Goal: Task Accomplishment & Management: Complete application form

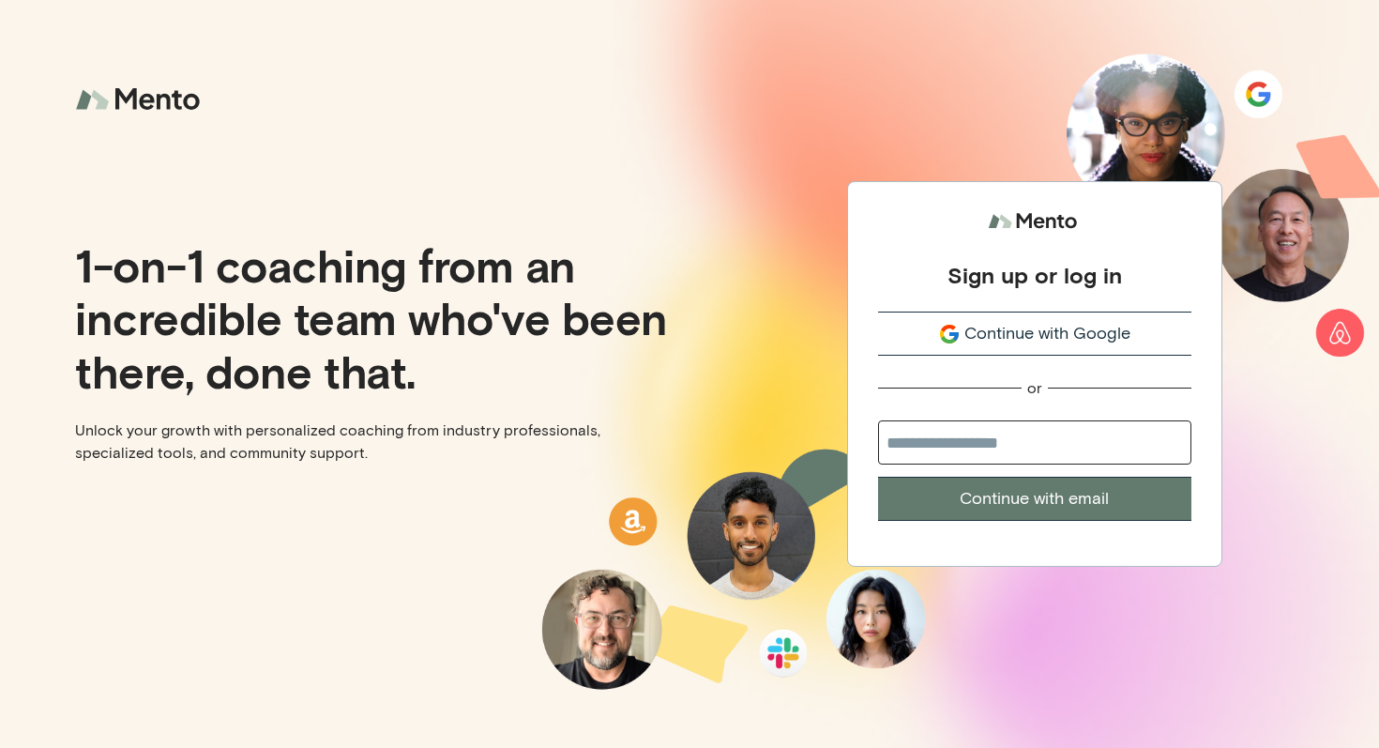
drag, startPoint x: 1059, startPoint y: 349, endPoint x: 1016, endPoint y: 127, distance: 226.5
click at [1013, 131] on div "Sign up or log in Continue with Google or Continue with email" at bounding box center [1033, 374] width 689 height 748
click at [1046, 329] on span "Continue with Google" at bounding box center [1047, 333] width 166 height 25
click at [1070, 341] on span "Continue with Google" at bounding box center [1047, 333] width 166 height 25
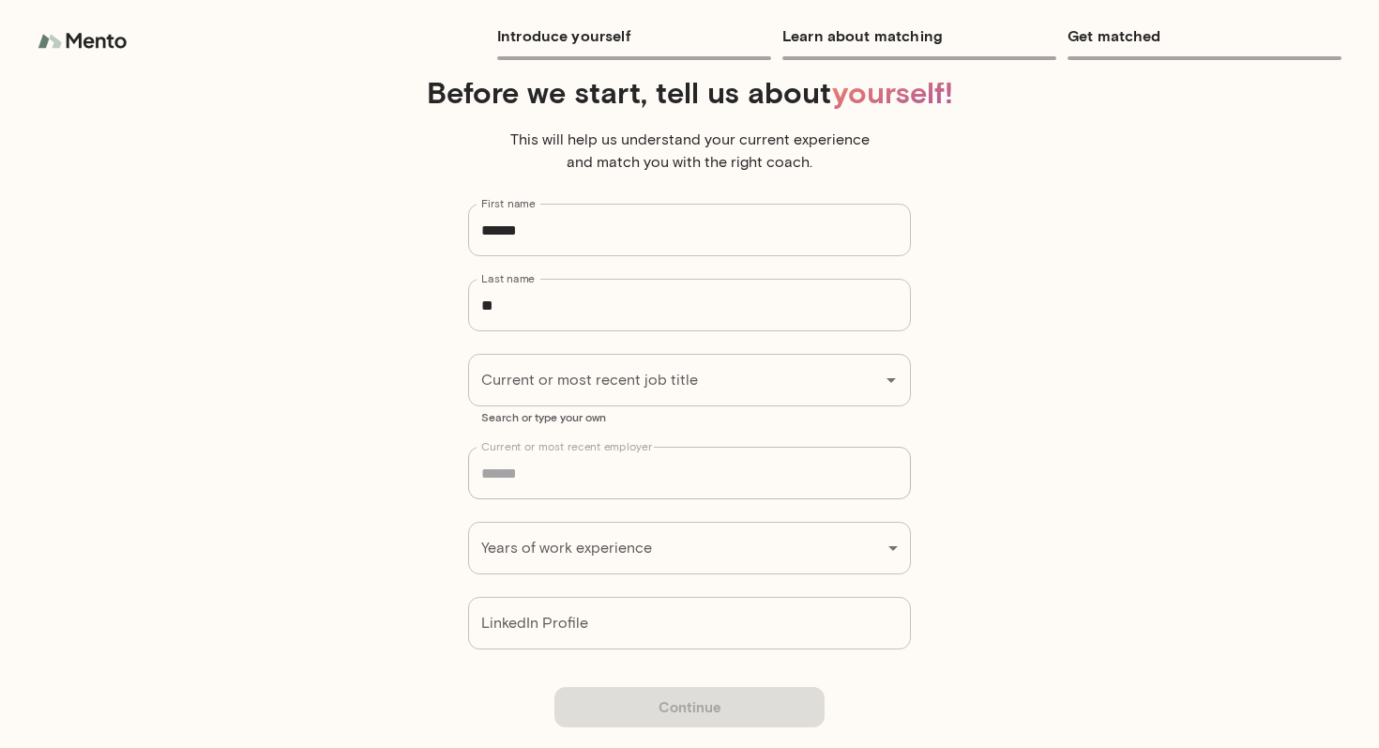
scroll to position [62, 0]
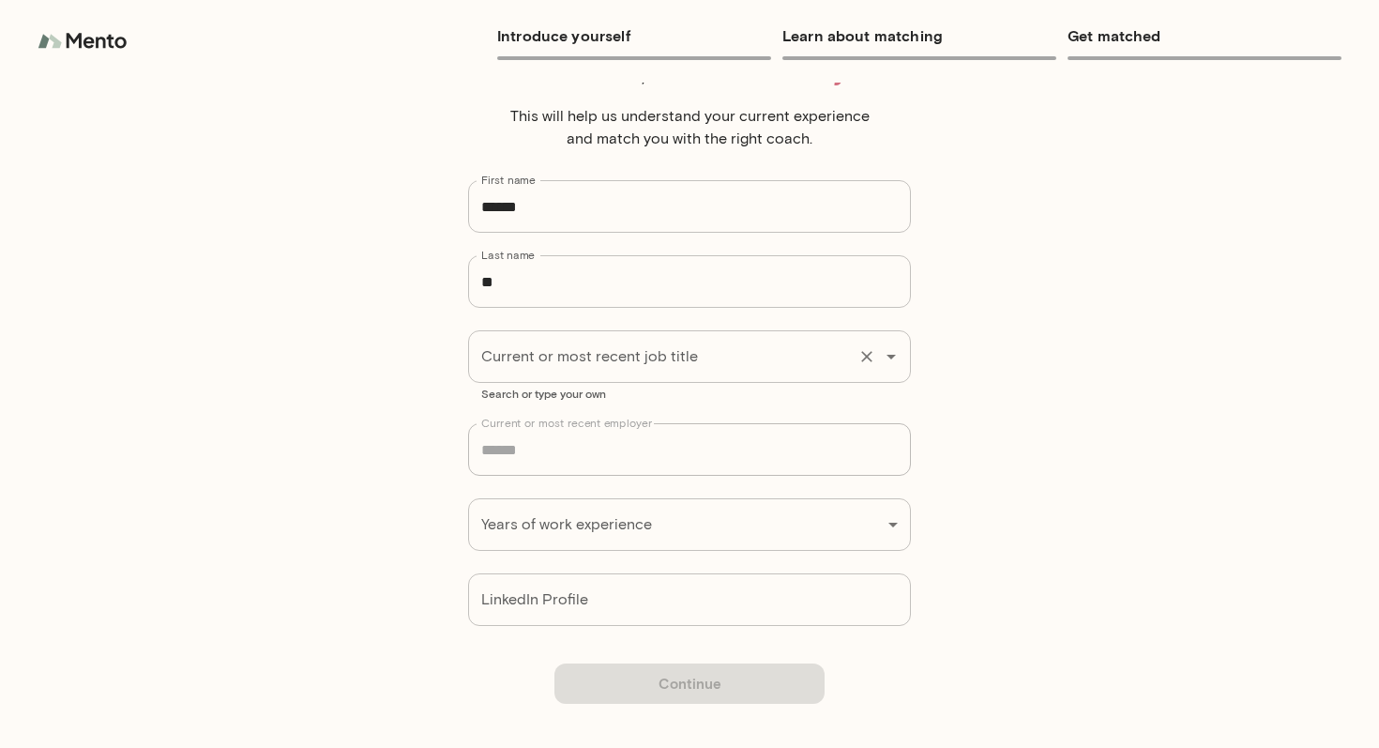
click at [666, 346] on input "Current or most recent job title" at bounding box center [662, 357] width 373 height 36
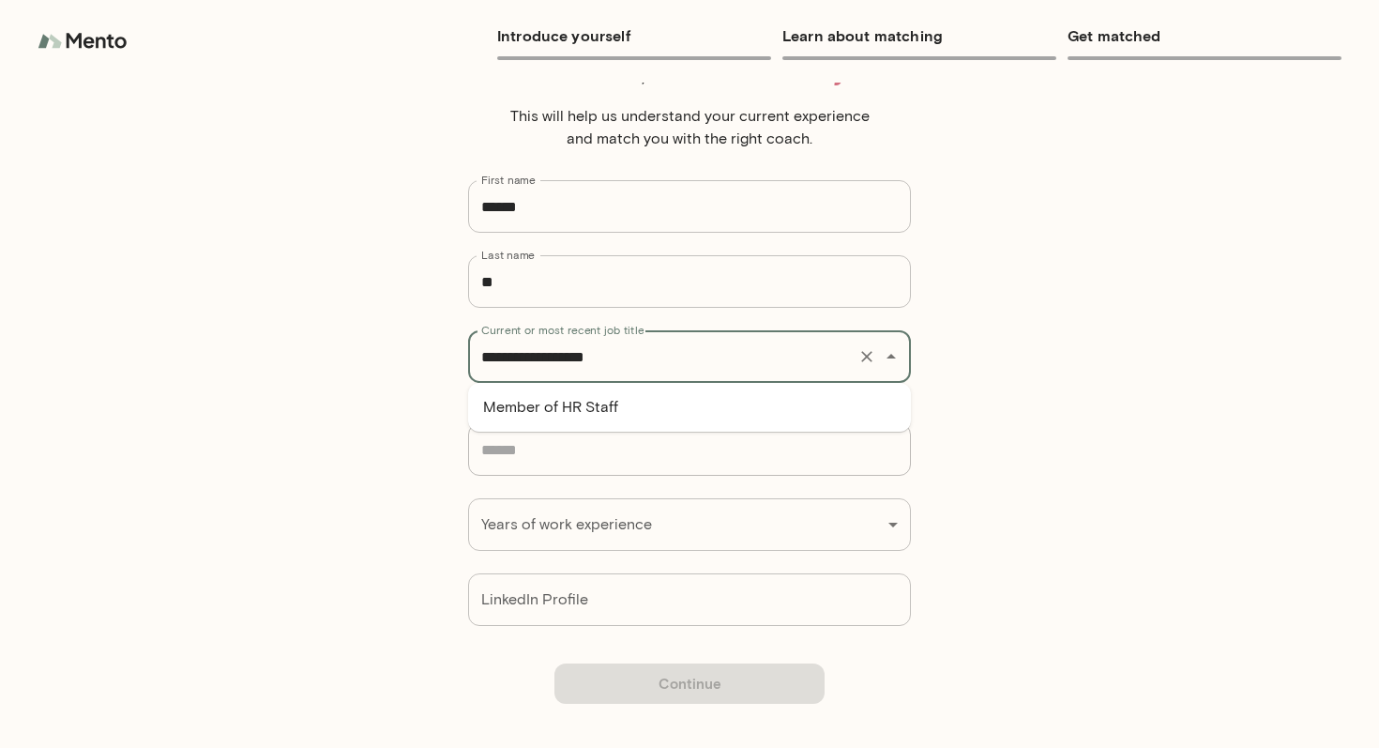
type input "**********"
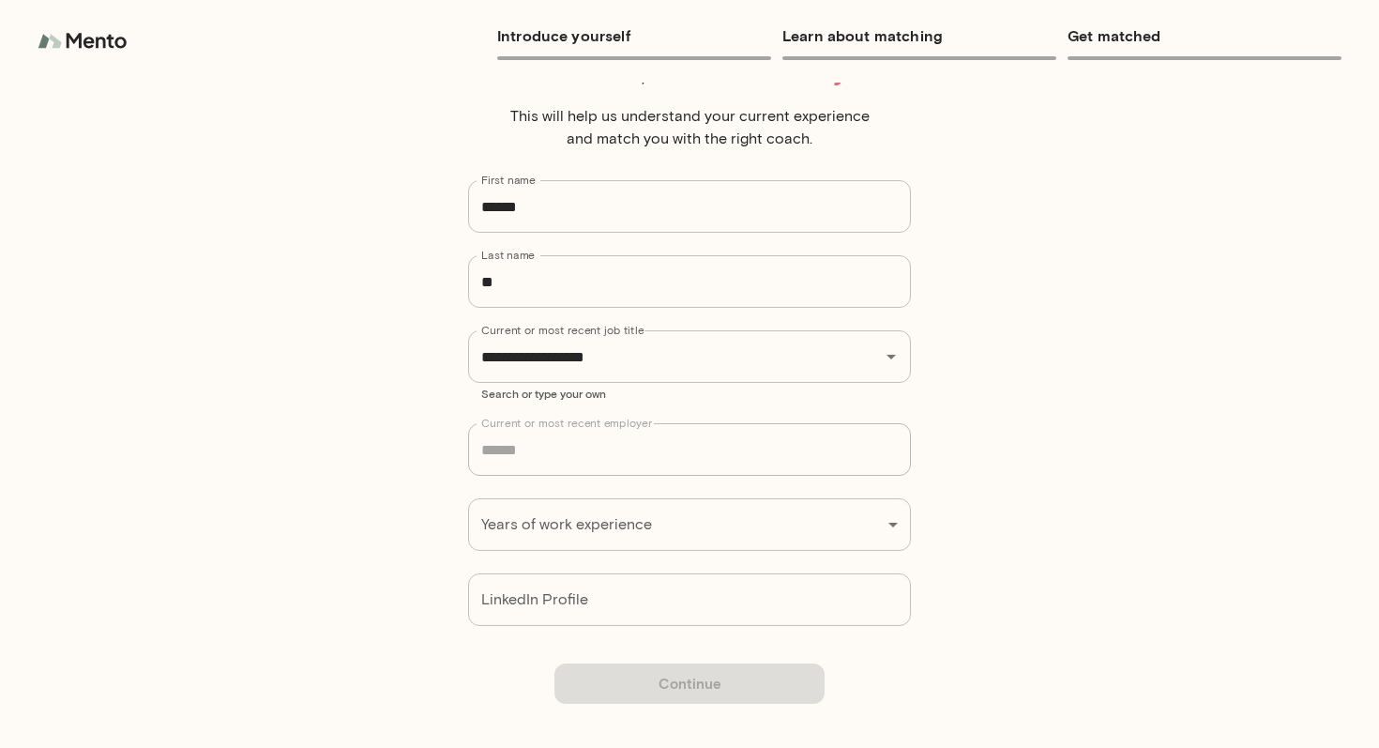
click at [543, 531] on div "**********" at bounding box center [689, 374] width 1379 height 748
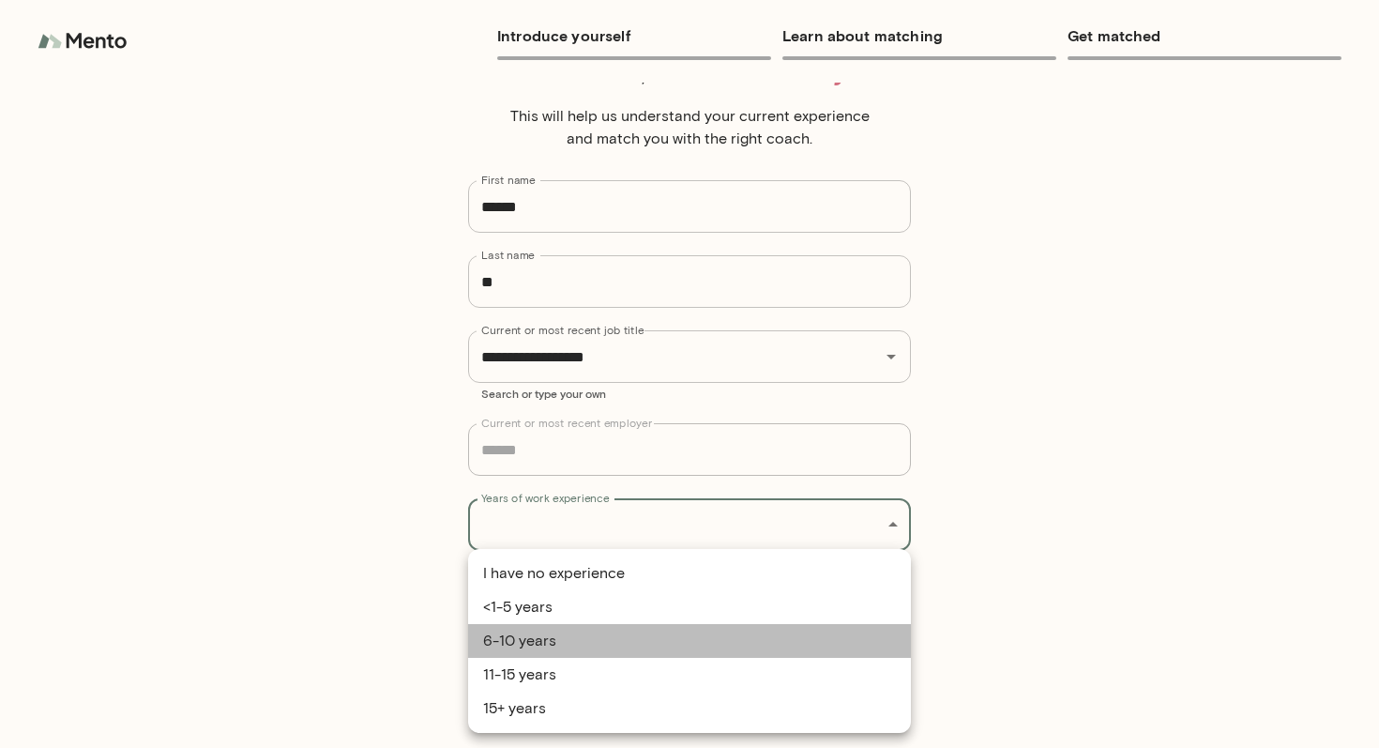
click at [591, 643] on li "6-10 years" at bounding box center [689, 641] width 443 height 34
type input "**********"
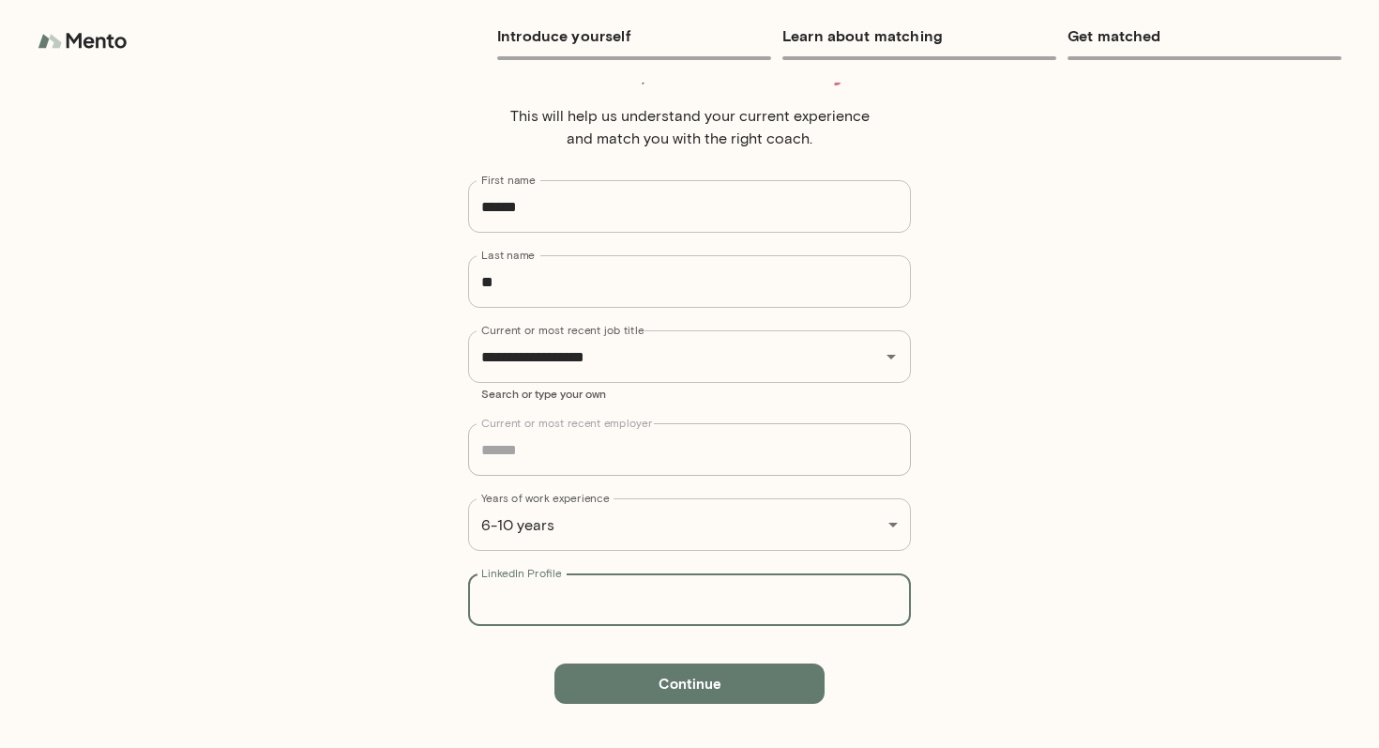
click at [624, 600] on input "LinkedIn Profile" at bounding box center [689, 599] width 443 height 53
paste input "**********"
type input "**********"
click at [737, 379] on div "**********" at bounding box center [689, 356] width 443 height 53
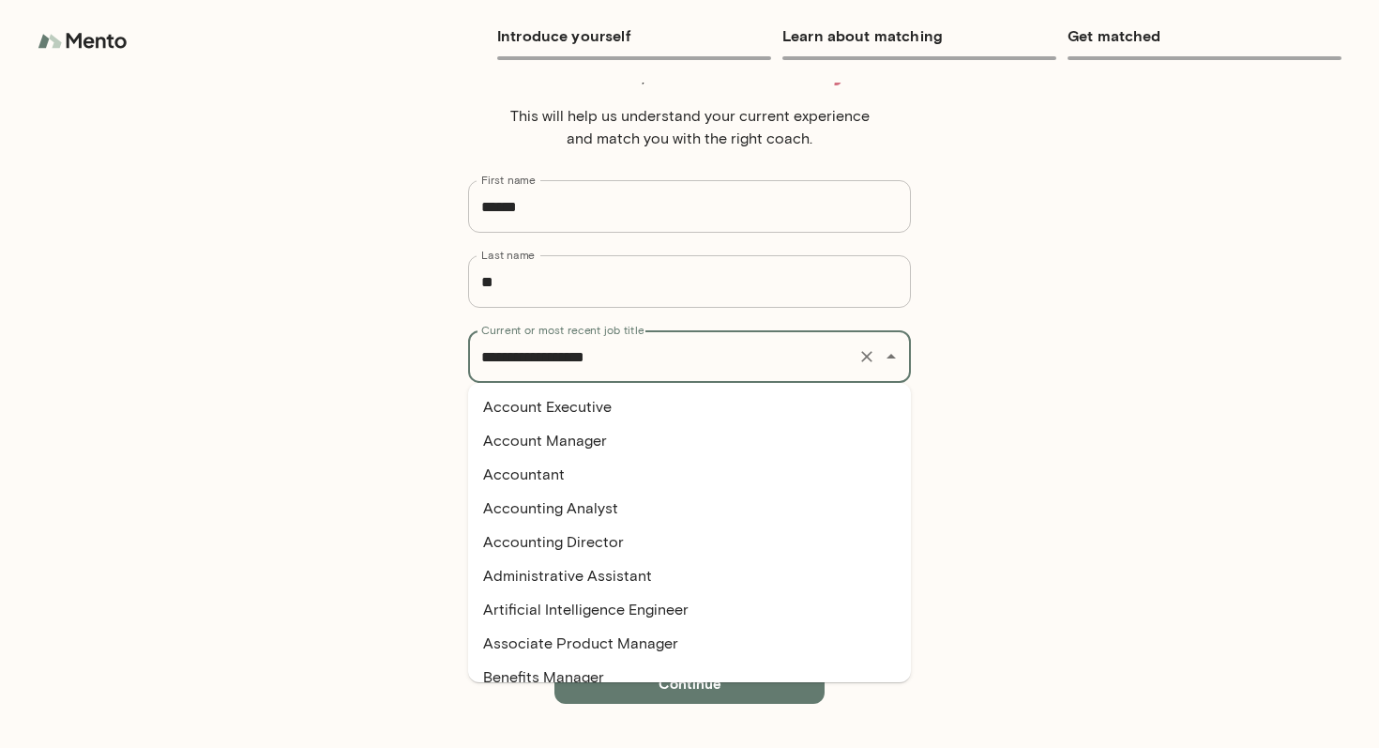
type input "*"
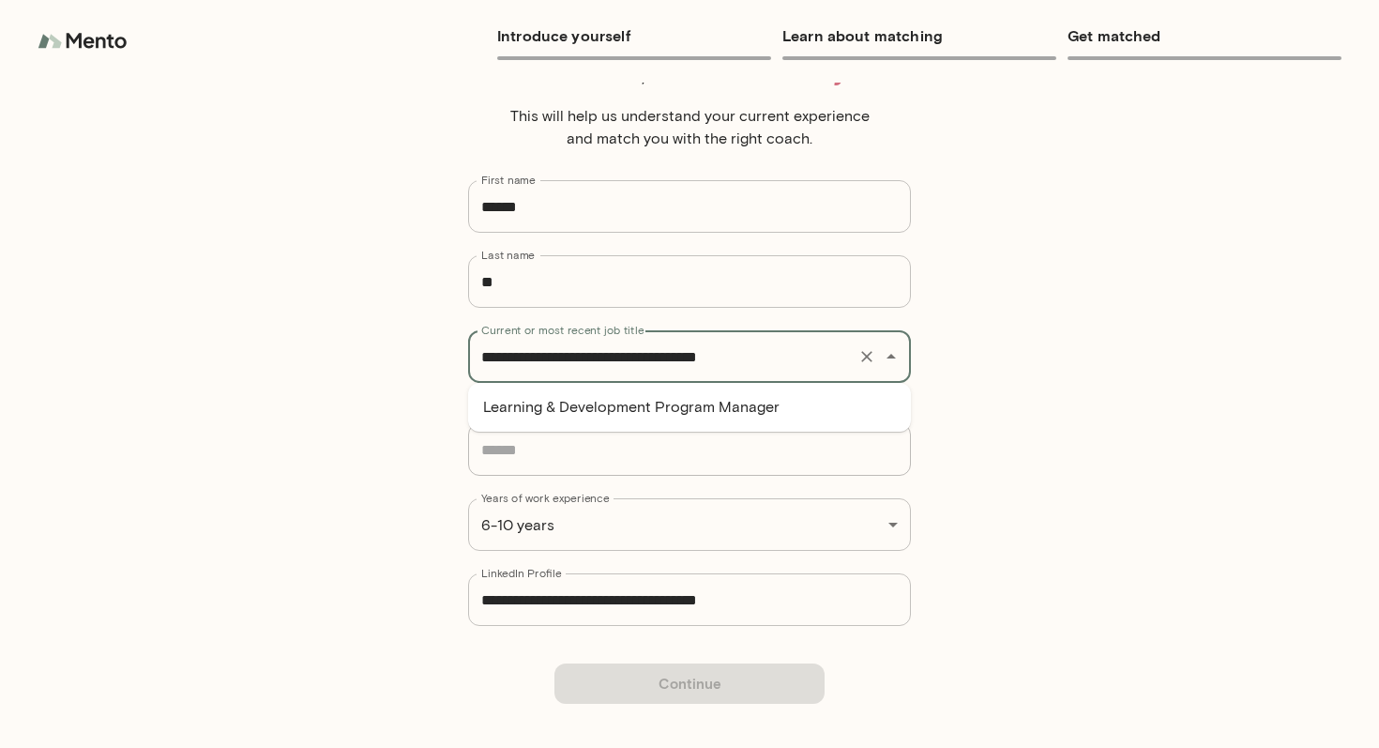
type input "**********"
click at [1061, 391] on form "**********" at bounding box center [689, 403] width 844 height 446
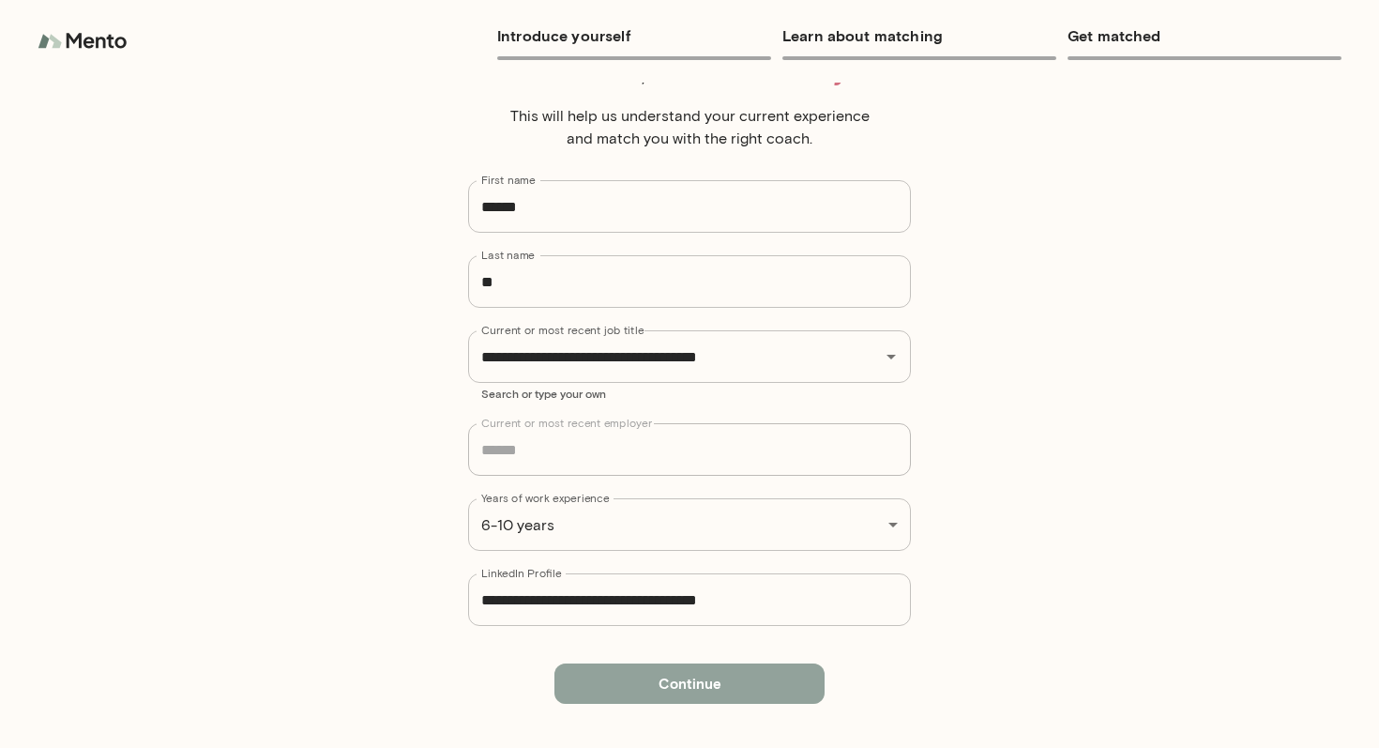
click at [712, 679] on button "Continue" at bounding box center [689, 682] width 270 height 39
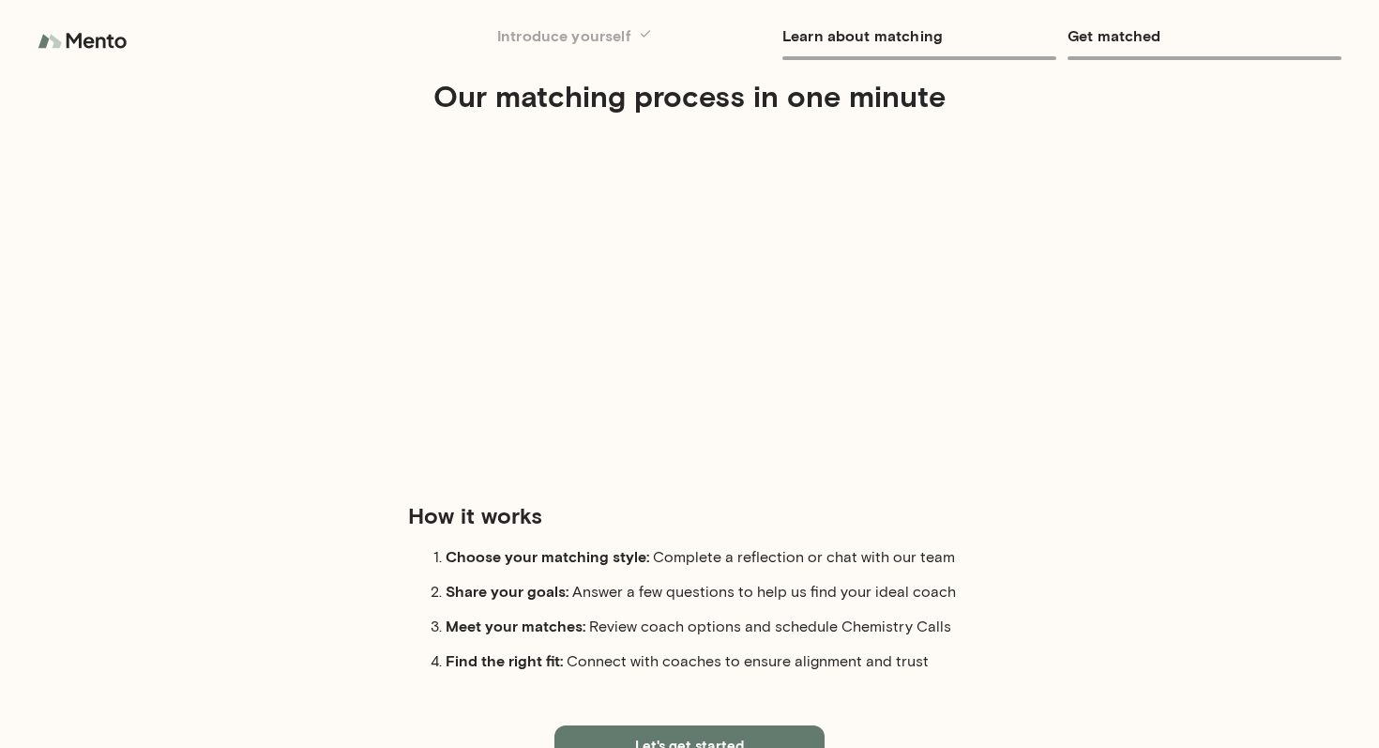
scroll to position [95, 0]
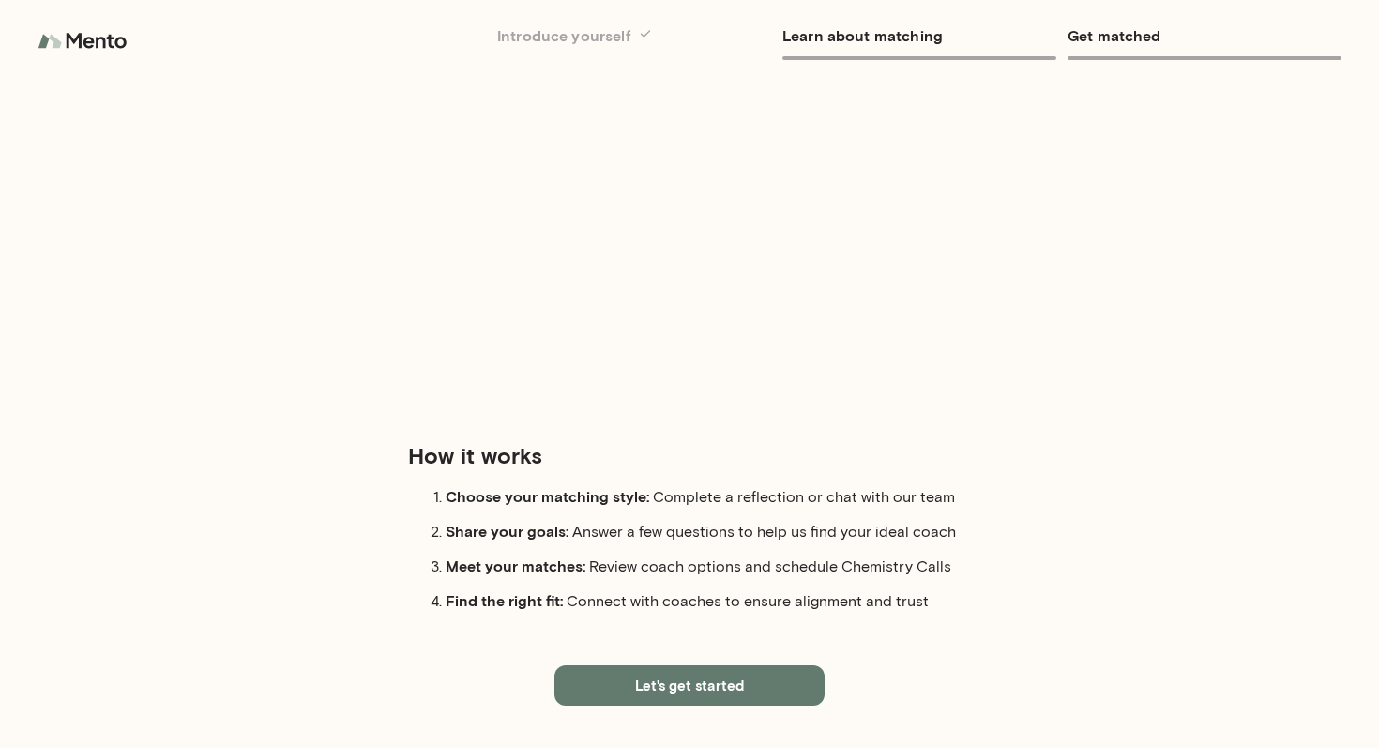
click at [1003, 470] on div "Our matching process in one minute How it works Choose your matching style: Com…" at bounding box center [690, 323] width 1126 height 640
click at [997, 522] on div "Our matching process in one minute How it works Choose your matching style: Com…" at bounding box center [690, 323] width 1126 height 640
click at [1043, 485] on div "Our matching process in one minute How it works Choose your matching style: Com…" at bounding box center [690, 323] width 1126 height 640
click at [1037, 495] on div "Our matching process in one minute How it works Choose your matching style: Com…" at bounding box center [690, 323] width 1126 height 640
click at [1036, 498] on div "Our matching process in one minute How it works Choose your matching style: Com…" at bounding box center [690, 323] width 1126 height 640
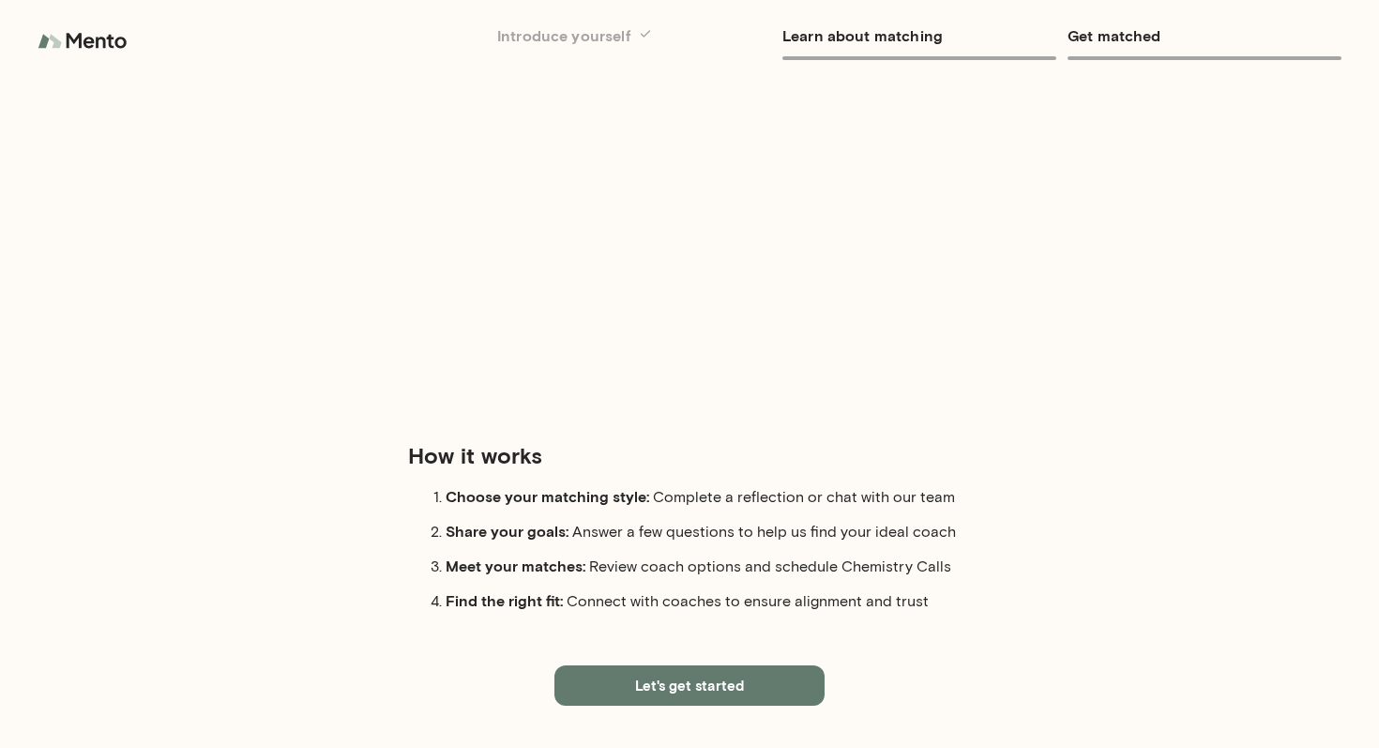
click at [1035, 504] on div "Our matching process in one minute How it works Choose your matching style: Com…" at bounding box center [690, 323] width 1126 height 640
click at [1033, 506] on div "Our matching process in one minute How it works Choose your matching style: Com…" at bounding box center [690, 323] width 1126 height 640
click at [1030, 513] on div "Our matching process in one minute How it works Choose your matching style: Com…" at bounding box center [690, 323] width 1126 height 640
click at [1029, 516] on div "Our matching process in one minute How it works Choose your matching style: Com…" at bounding box center [690, 323] width 1126 height 640
click at [1016, 312] on div at bounding box center [689, 241] width 844 height 338
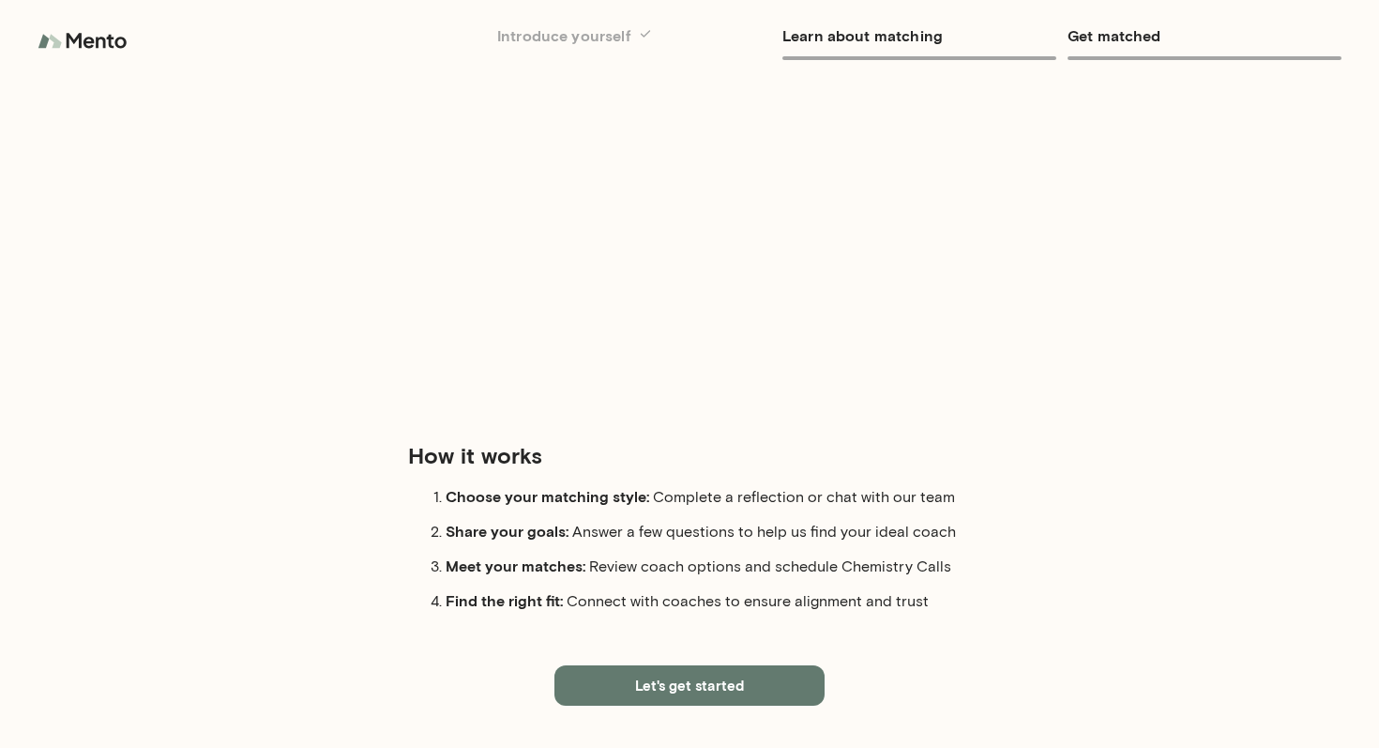
click at [1032, 341] on div at bounding box center [689, 241] width 844 height 338
click at [1001, 460] on div "Our matching process in one minute How it works Choose your matching style: Com…" at bounding box center [690, 323] width 1126 height 640
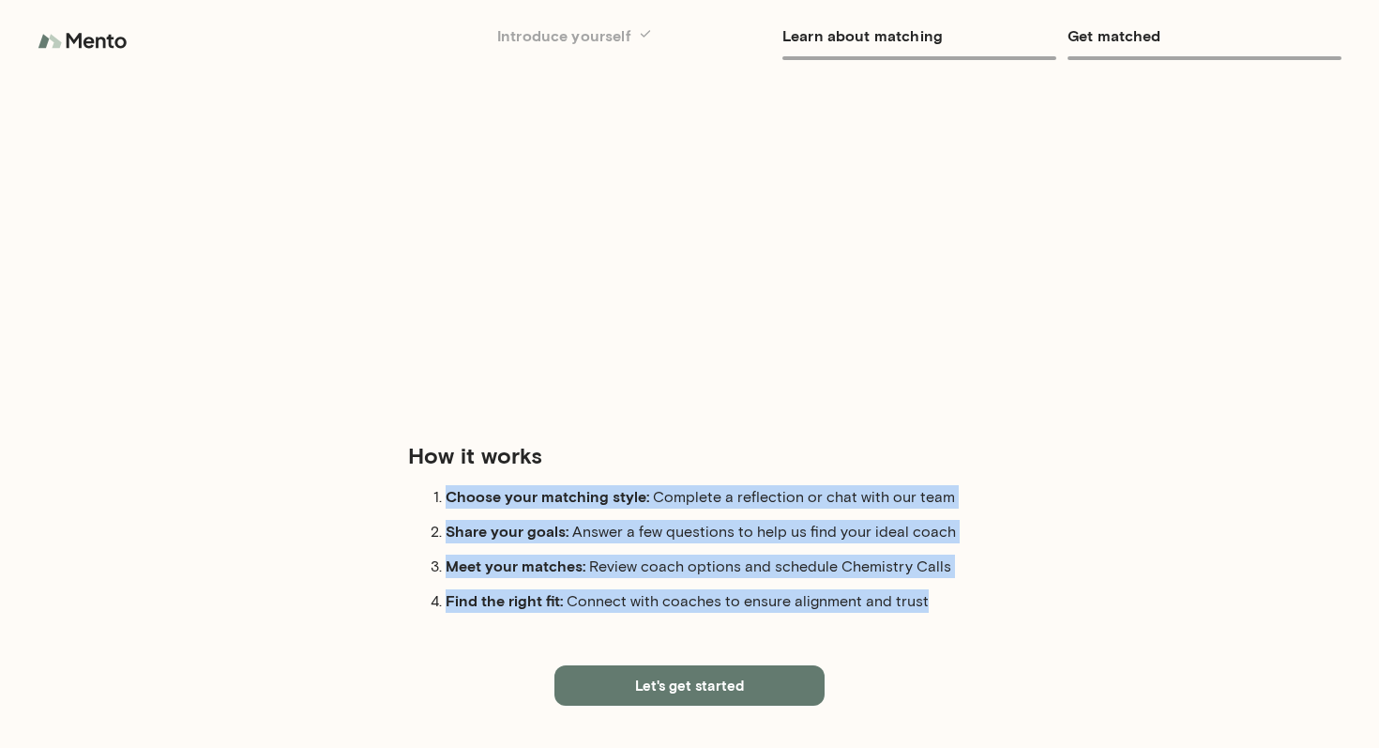
drag, startPoint x: 866, startPoint y: 467, endPoint x: 1006, endPoint y: 620, distance: 207.1
click at [1006, 620] on div "Our matching process in one minute How it works Choose your matching style: Com…" at bounding box center [690, 323] width 1126 height 640
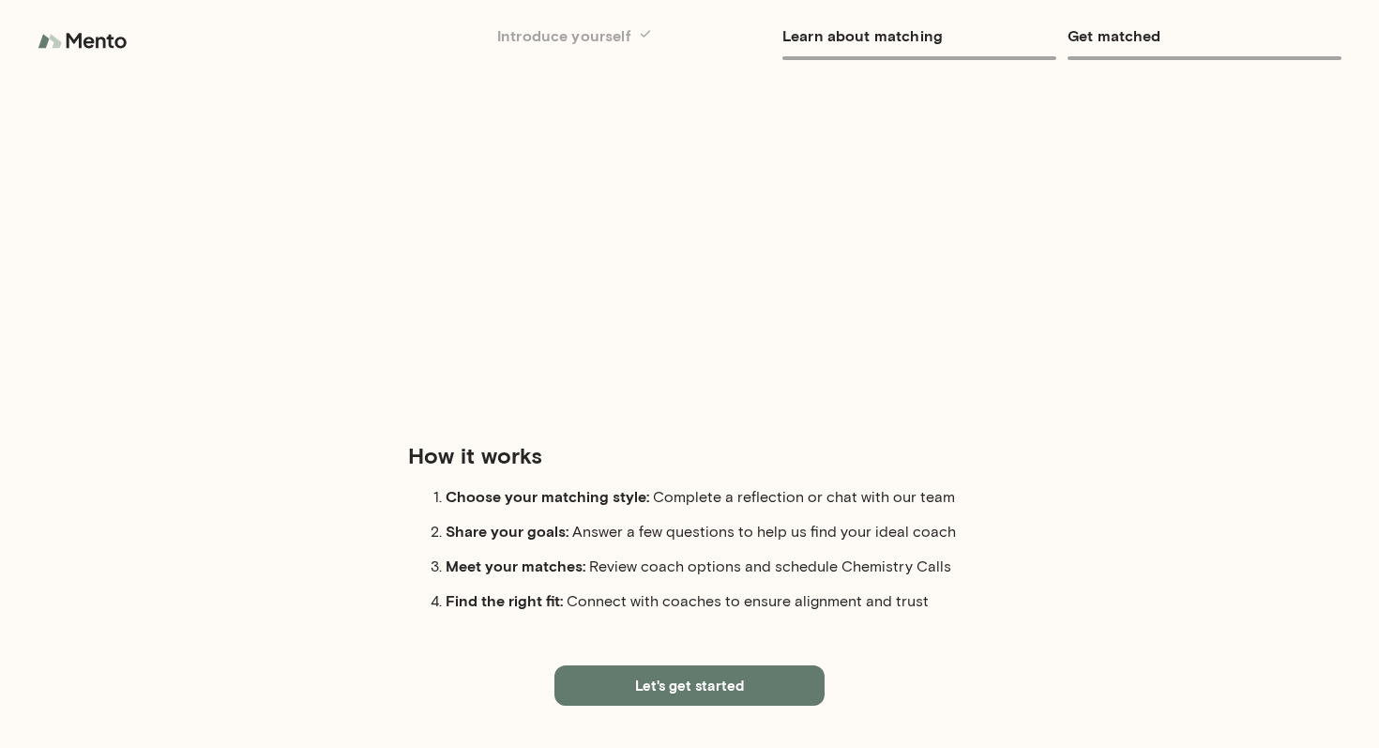
click at [1009, 527] on div "Our matching process in one minute How it works Choose your matching style: Com…" at bounding box center [690, 323] width 1126 height 640
click at [1033, 555] on div "Our matching process in one minute How it works Choose your matching style: Com…" at bounding box center [690, 323] width 1126 height 640
click at [1050, 593] on div "Our matching process in one minute How it works Choose your matching style: Com…" at bounding box center [690, 323] width 1126 height 640
click at [1045, 636] on div "Our matching process in one minute How it works Choose your matching style: Com…" at bounding box center [690, 323] width 1126 height 640
click at [1056, 582] on div "Our matching process in one minute How it works Choose your matching style: Com…" at bounding box center [690, 323] width 1126 height 640
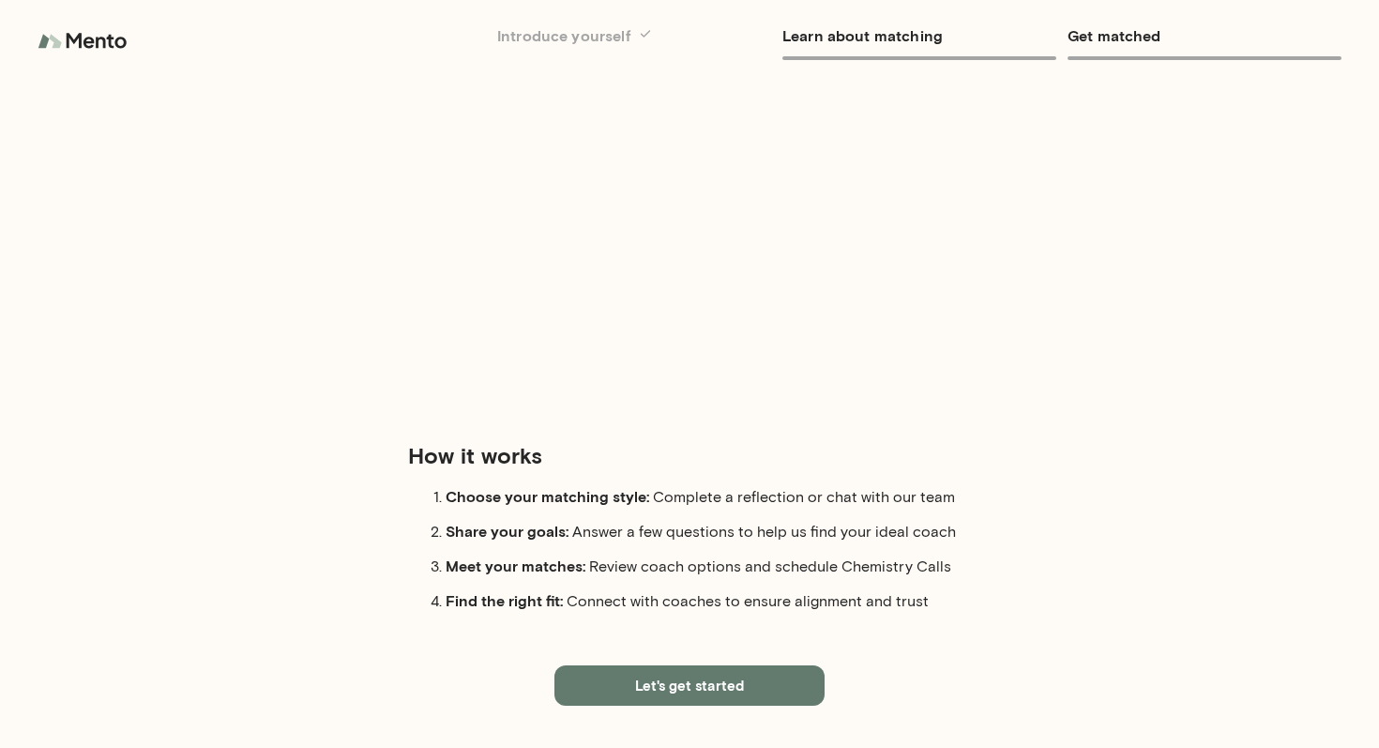
click at [1080, 549] on div "Our matching process in one minute How it works Choose your matching style: Com…" at bounding box center [690, 323] width 1126 height 640
click at [1075, 566] on div "Our matching process in one minute How it works Choose your matching style: Com…" at bounding box center [690, 323] width 1126 height 640
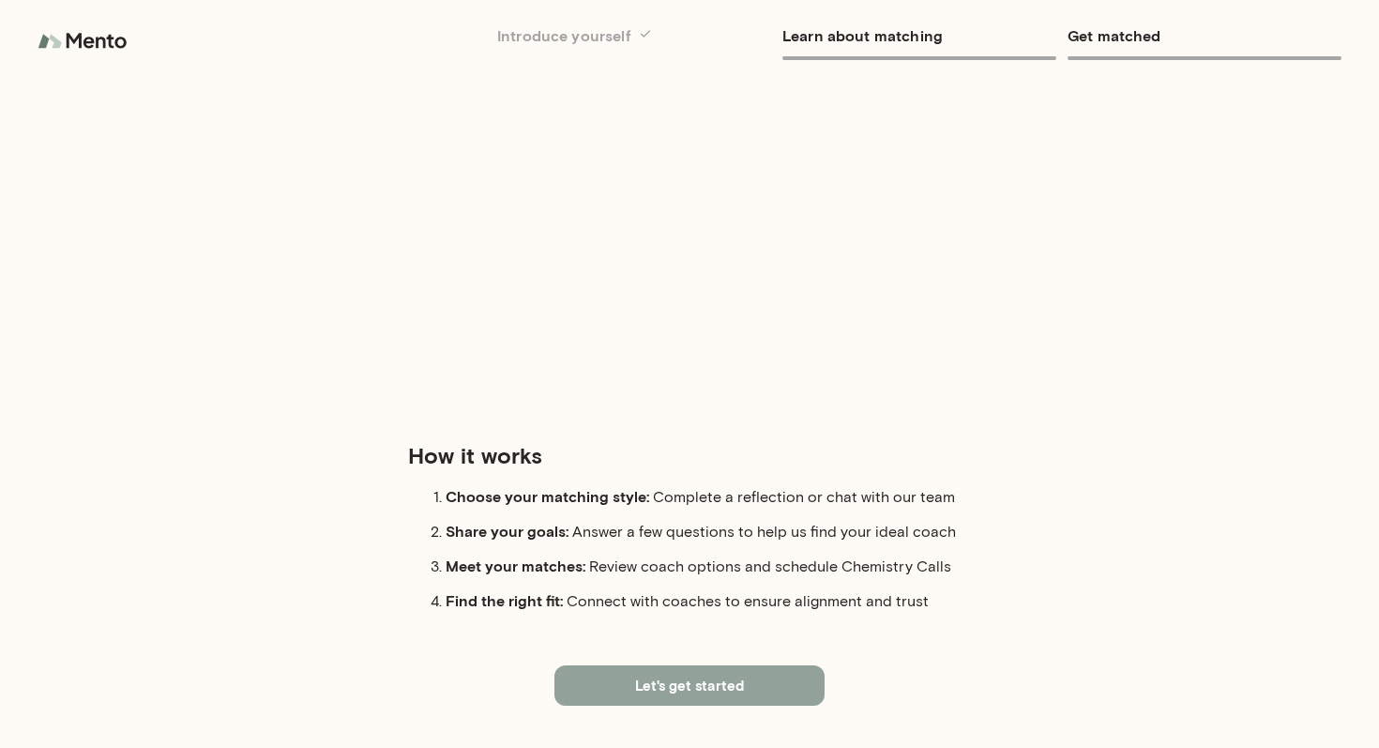
click at [726, 671] on button "Let's get started" at bounding box center [689, 684] width 270 height 39
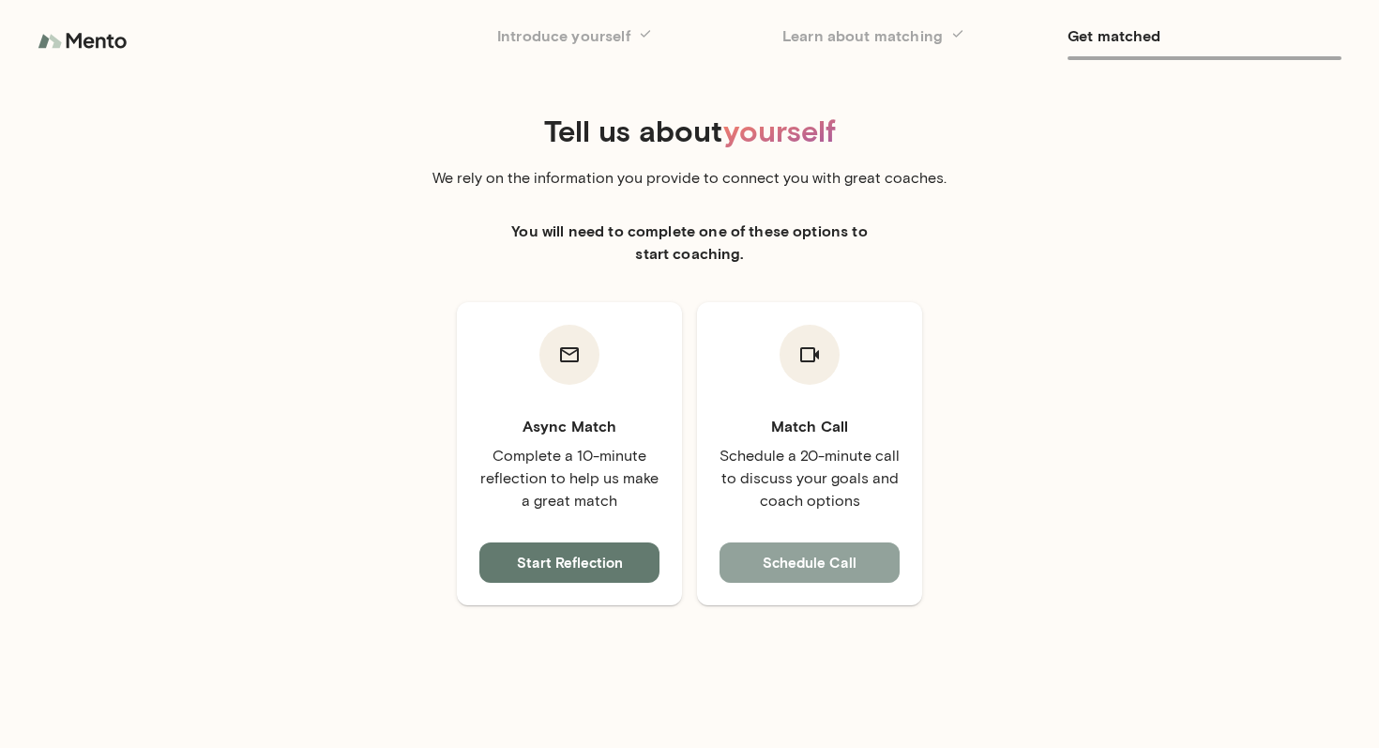
click at [828, 555] on button "Schedule Call" at bounding box center [809, 561] width 180 height 39
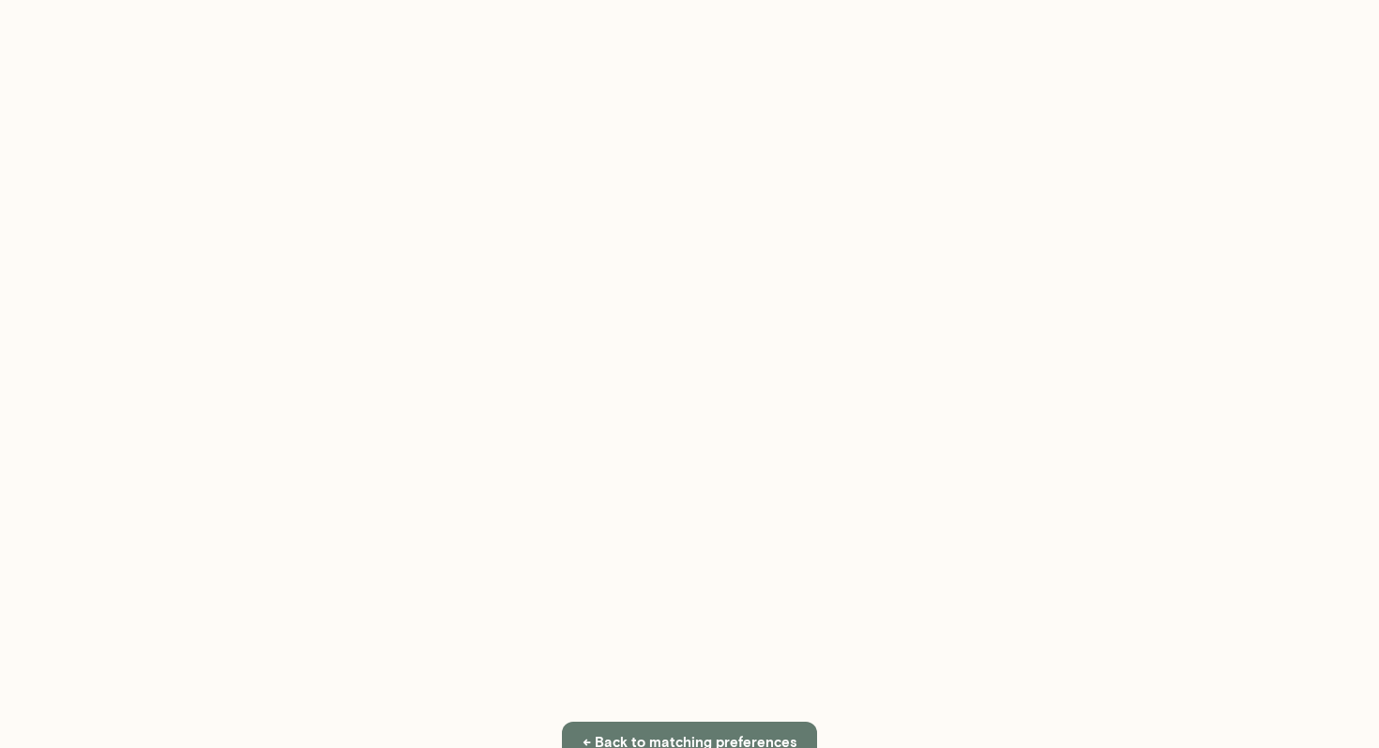
scroll to position [155, 0]
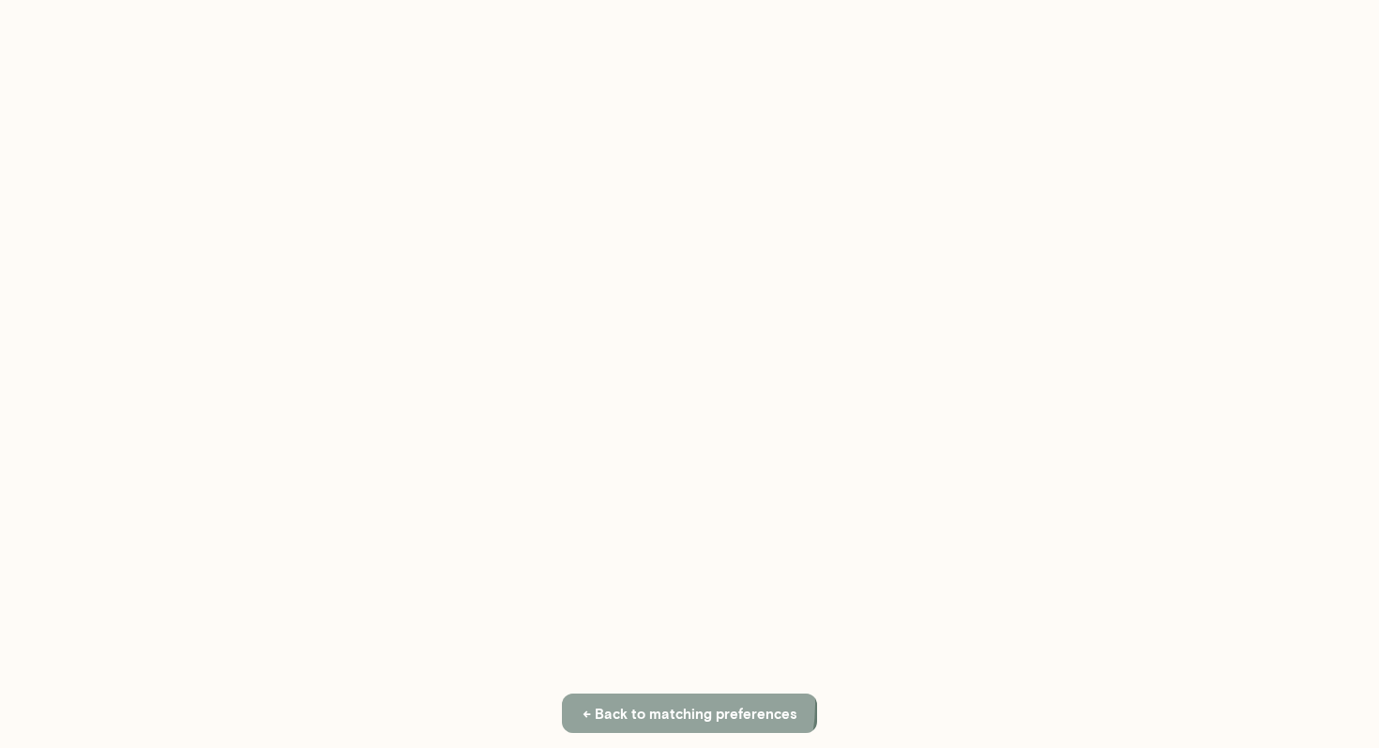
click at [644, 703] on button "← Back to matching preferences" at bounding box center [689, 712] width 255 height 39
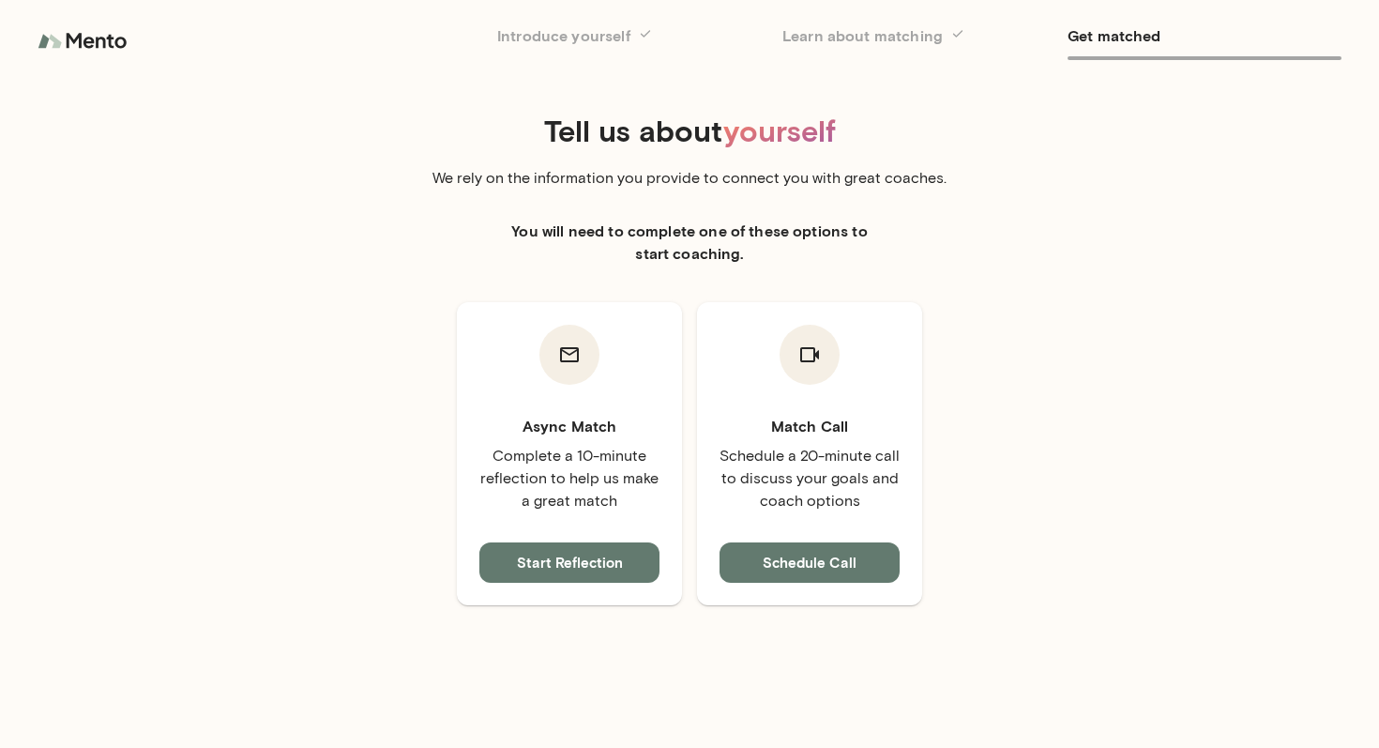
click at [581, 560] on button "Start Reflection" at bounding box center [569, 561] width 180 height 39
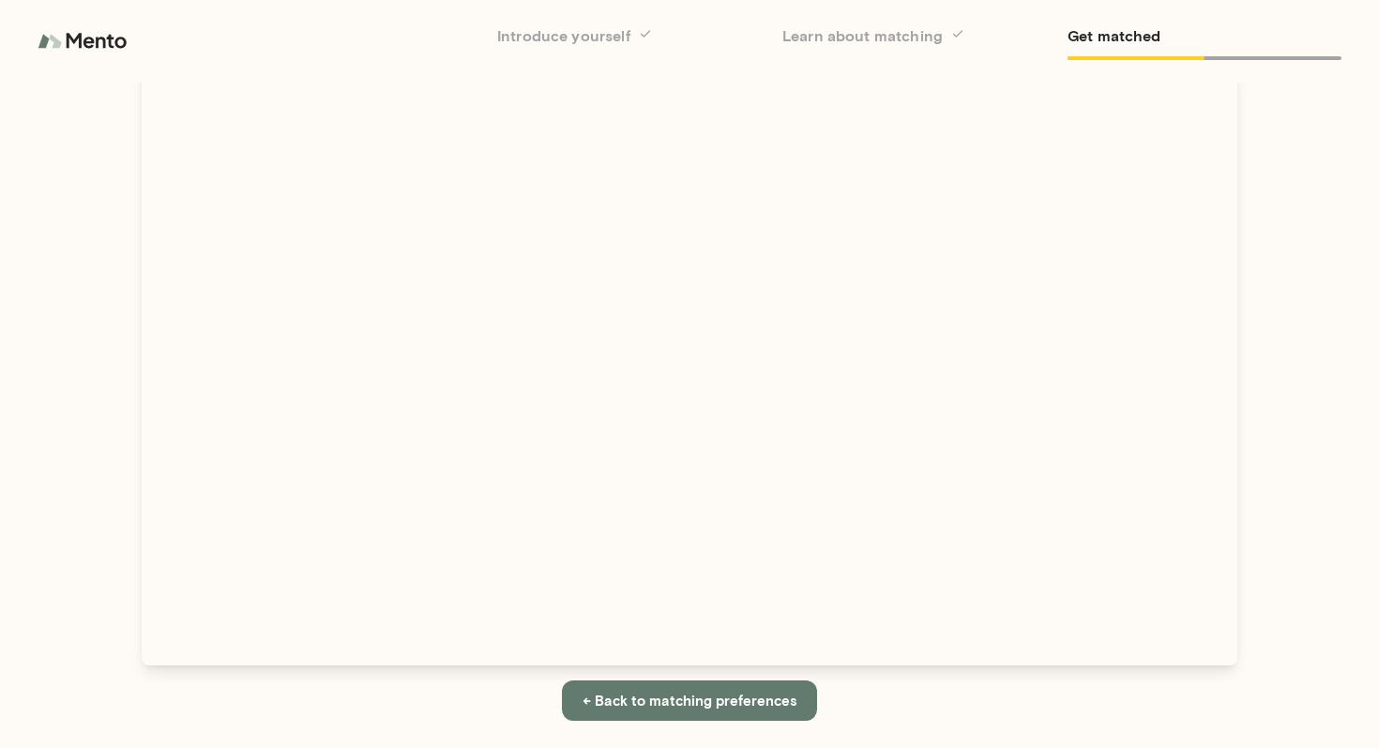
scroll to position [174, 0]
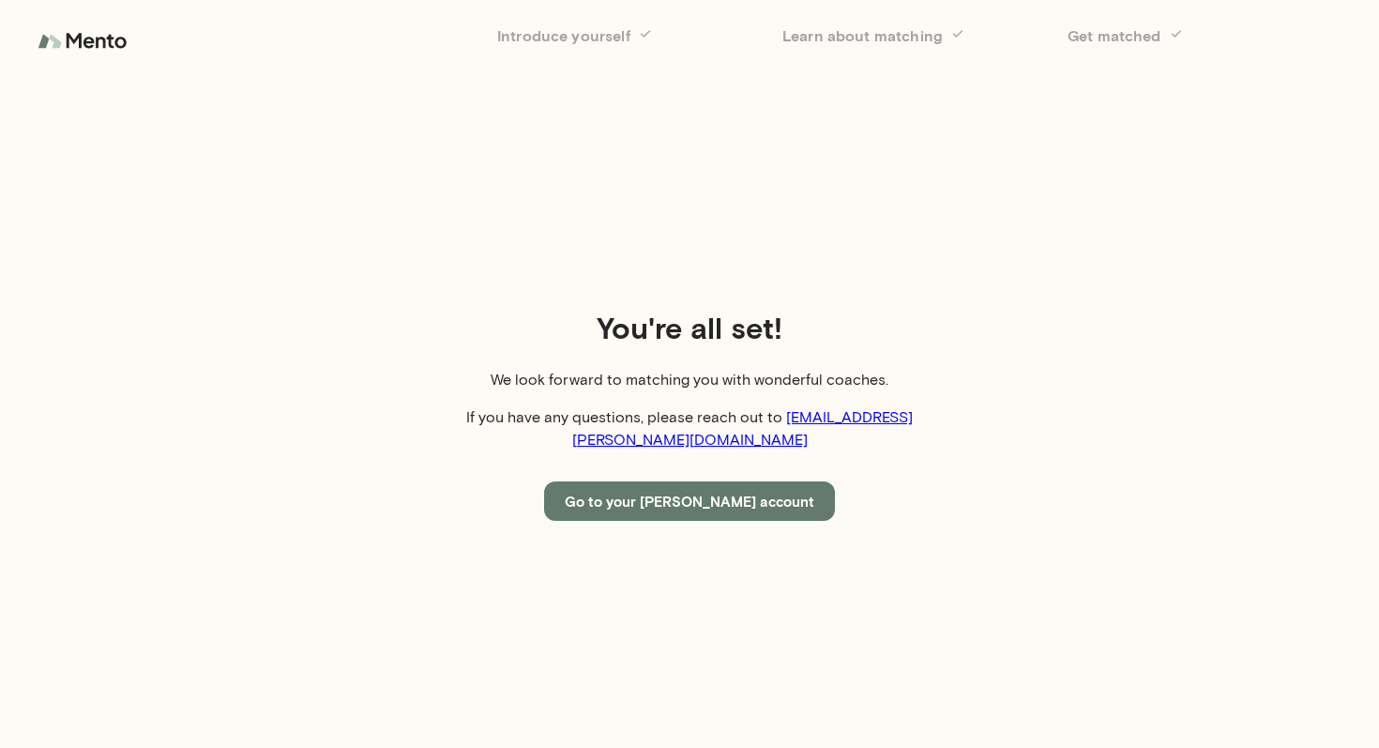
click at [781, 491] on button "Go to your Mento account" at bounding box center [689, 500] width 291 height 39
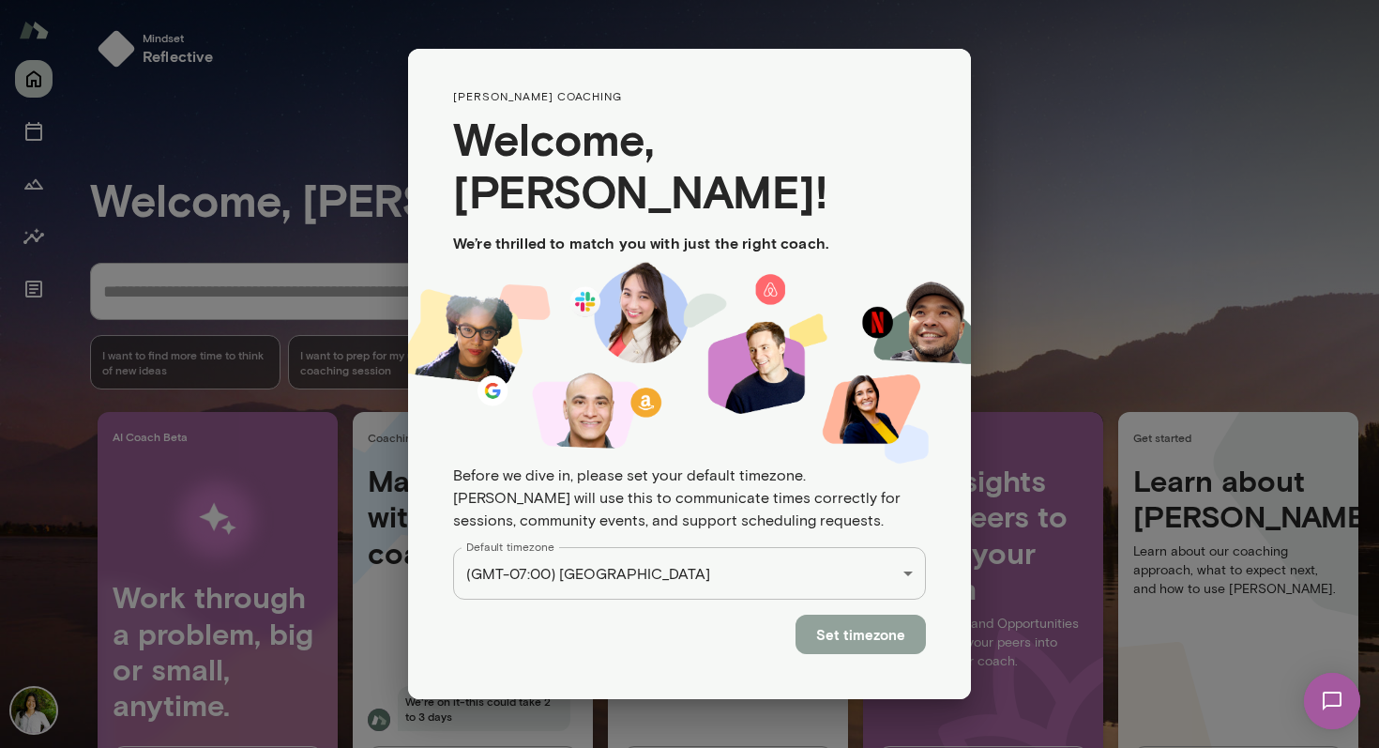
click at [847, 614] on button "Set timezone" at bounding box center [860, 633] width 130 height 39
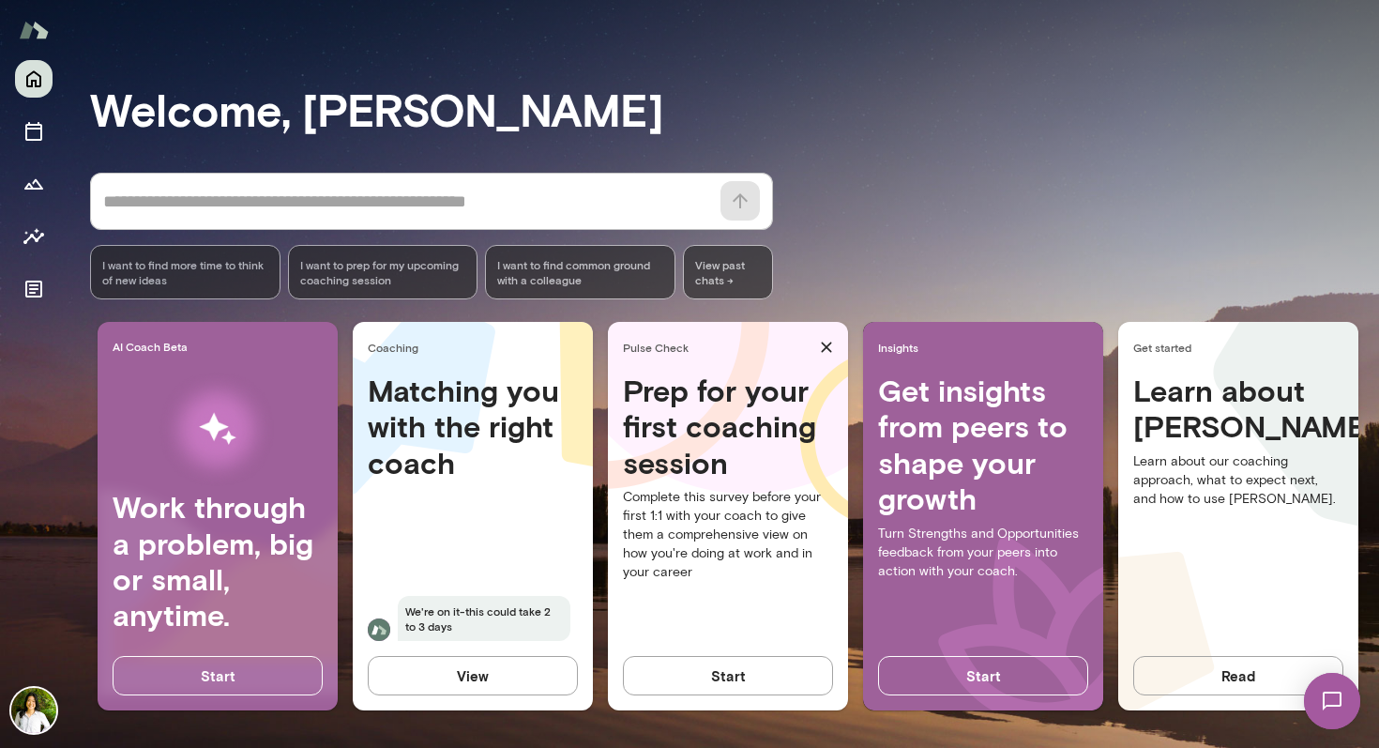
scroll to position [0, 24]
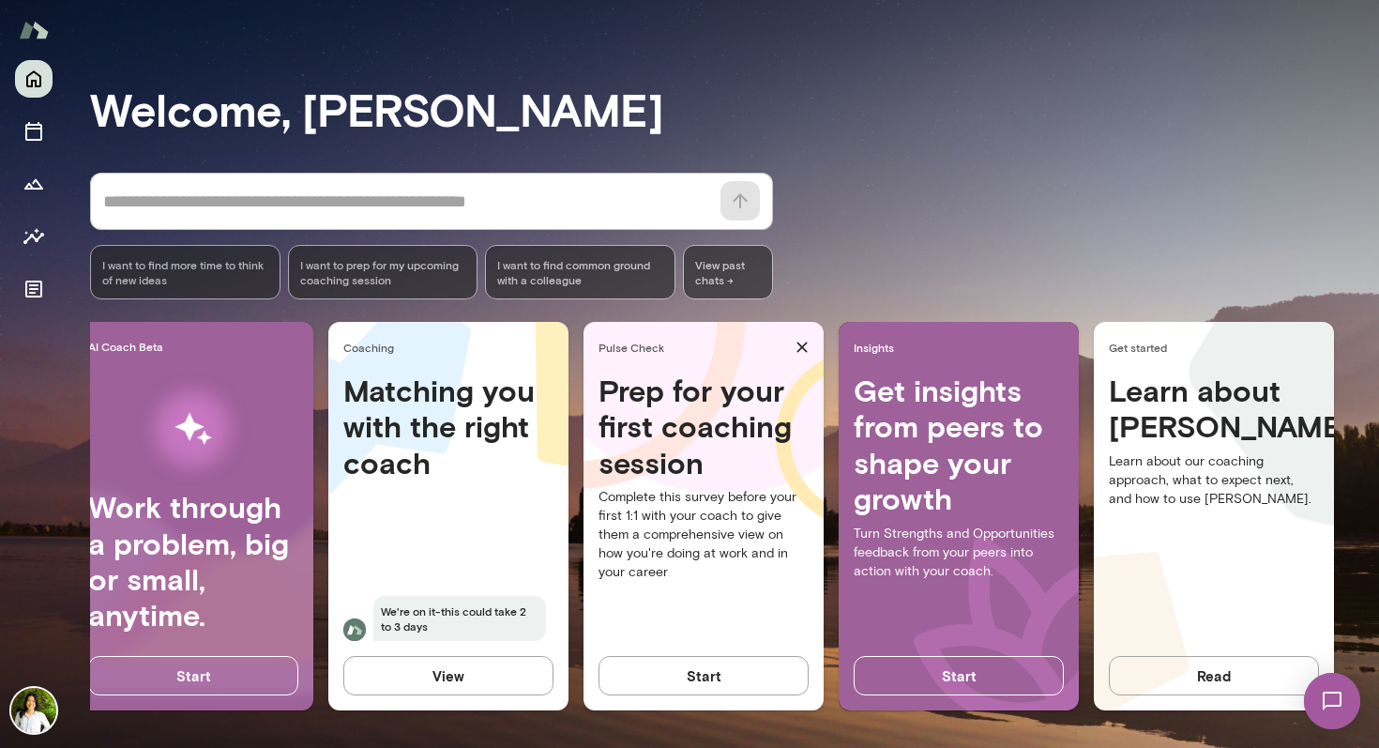
click at [784, 398] on h4 "Prep for your first coaching session" at bounding box center [703, 426] width 210 height 108
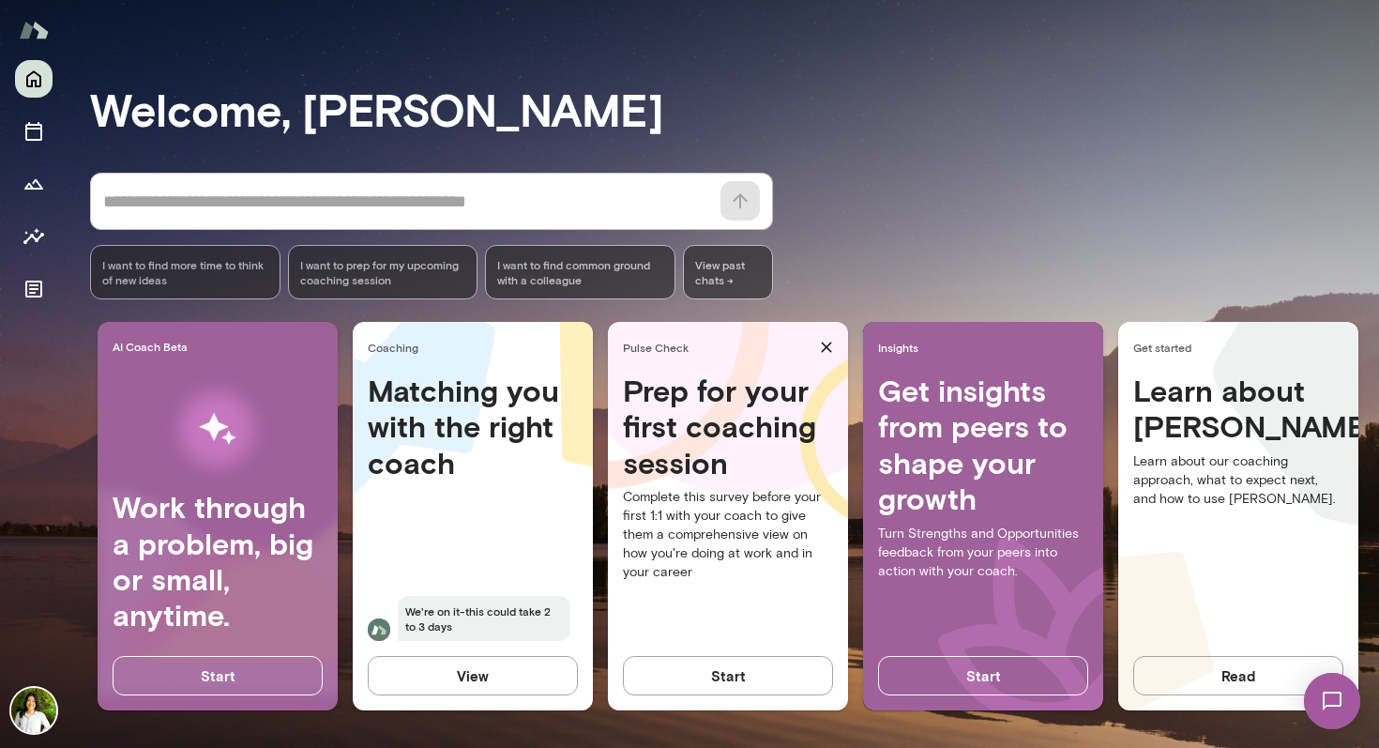
click at [186, 476] on img at bounding box center [217, 429] width 167 height 119
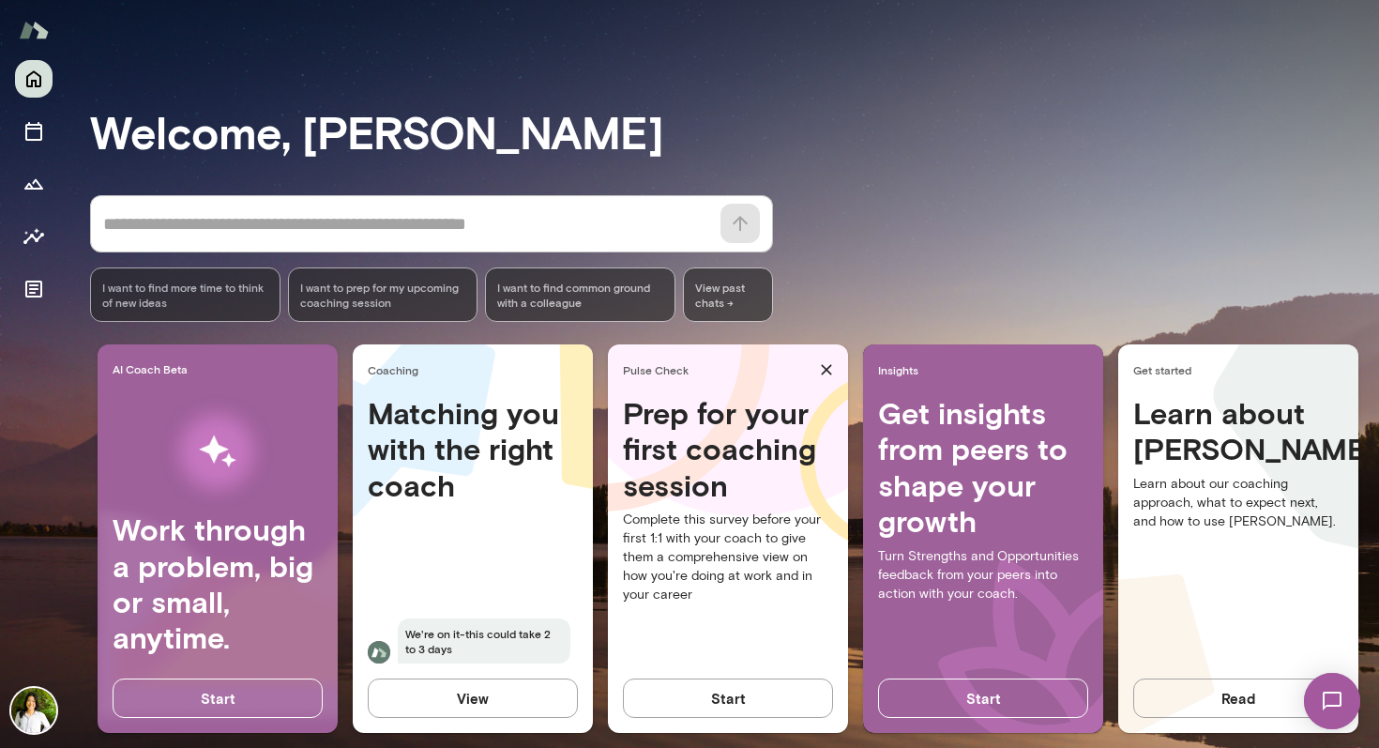
scroll to position [62, 0]
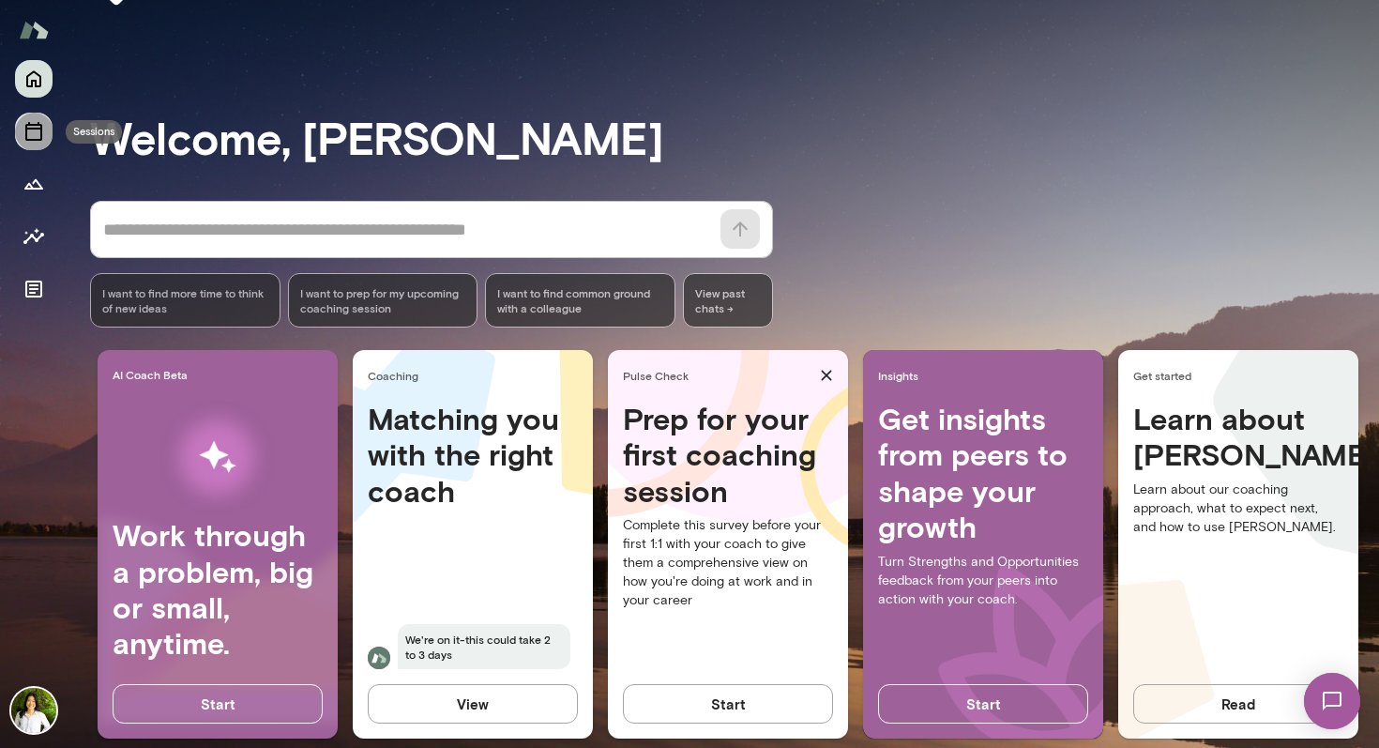
click at [44, 140] on icon "Sessions" at bounding box center [34, 131] width 23 height 23
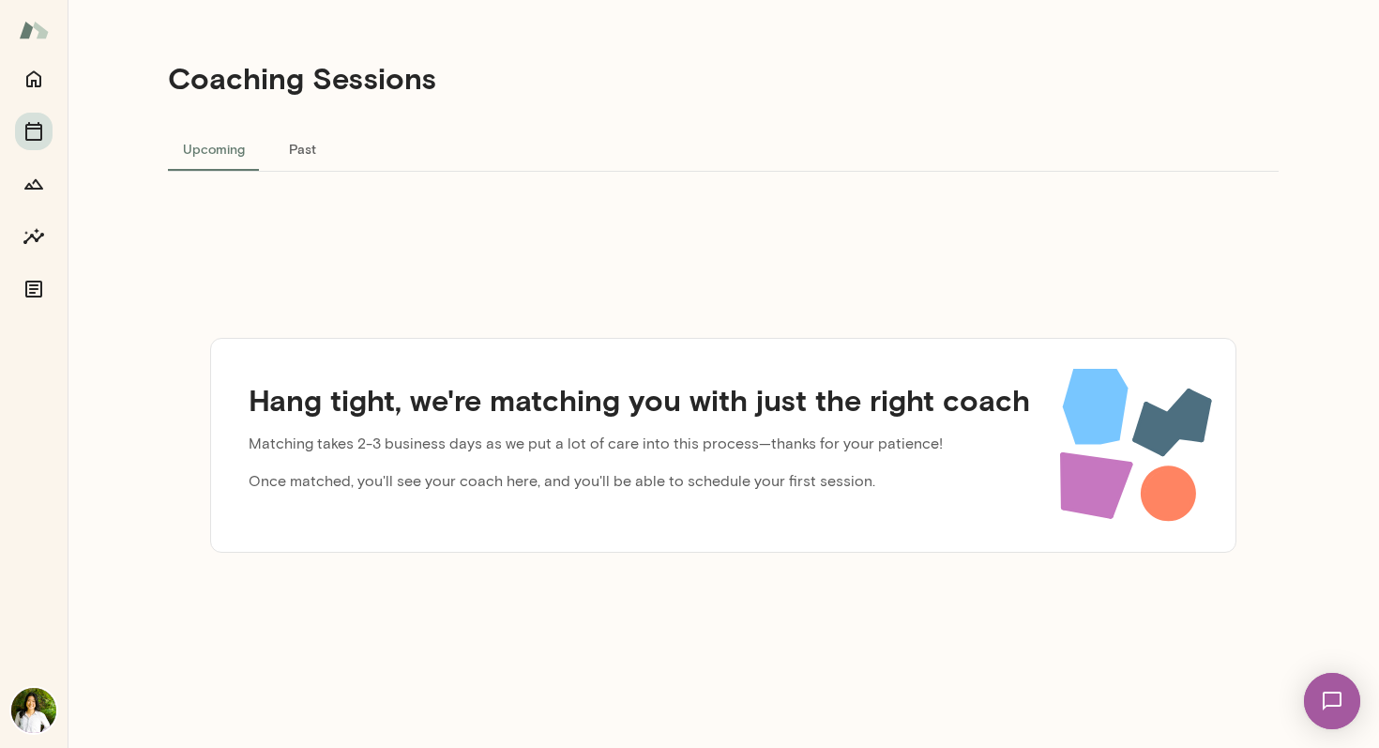
click at [487, 144] on div "Upcoming Past" at bounding box center [723, 148] width 1111 height 45
click at [461, 147] on div "Upcoming Past" at bounding box center [723, 148] width 1111 height 45
click at [456, 147] on div "Upcoming Past" at bounding box center [723, 148] width 1111 height 45
click at [35, 188] on icon "Growth Plan" at bounding box center [33, 184] width 19 height 10
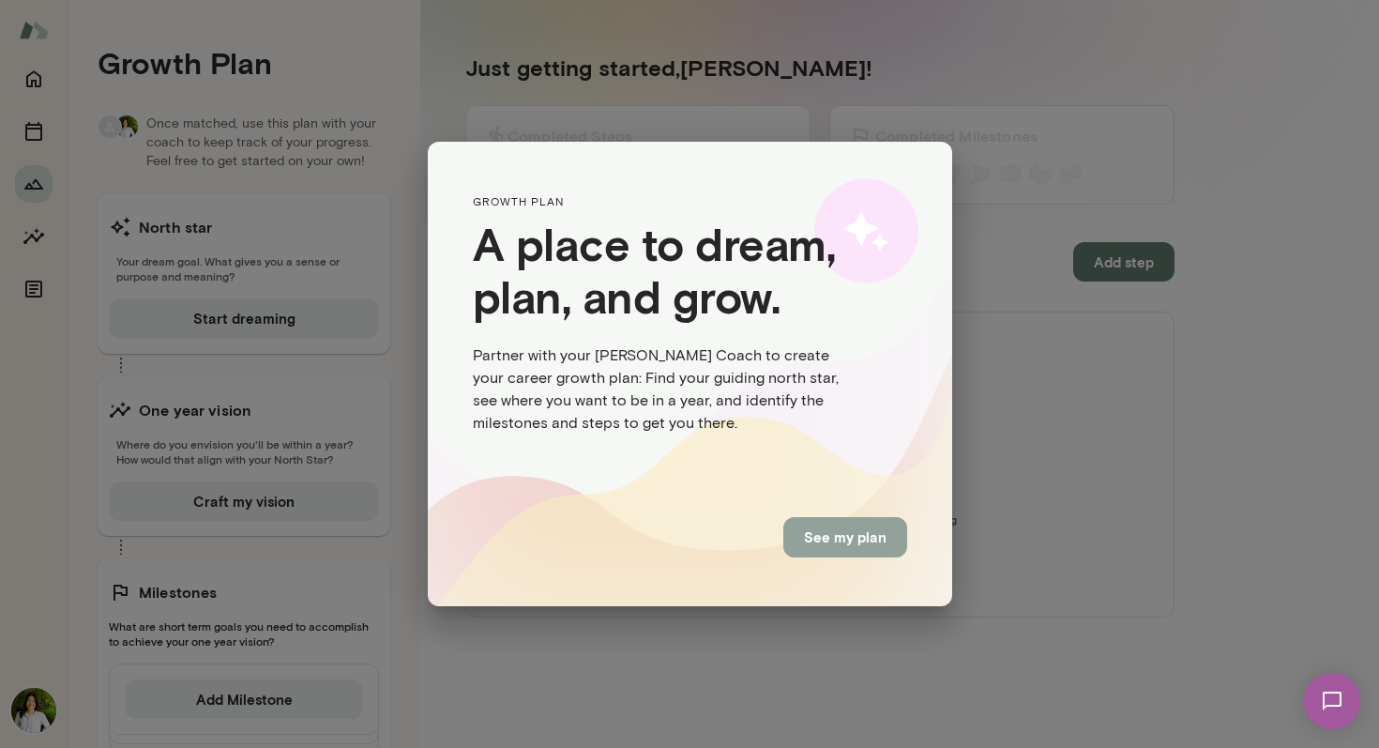
click at [832, 525] on button "See my plan" at bounding box center [845, 536] width 124 height 39
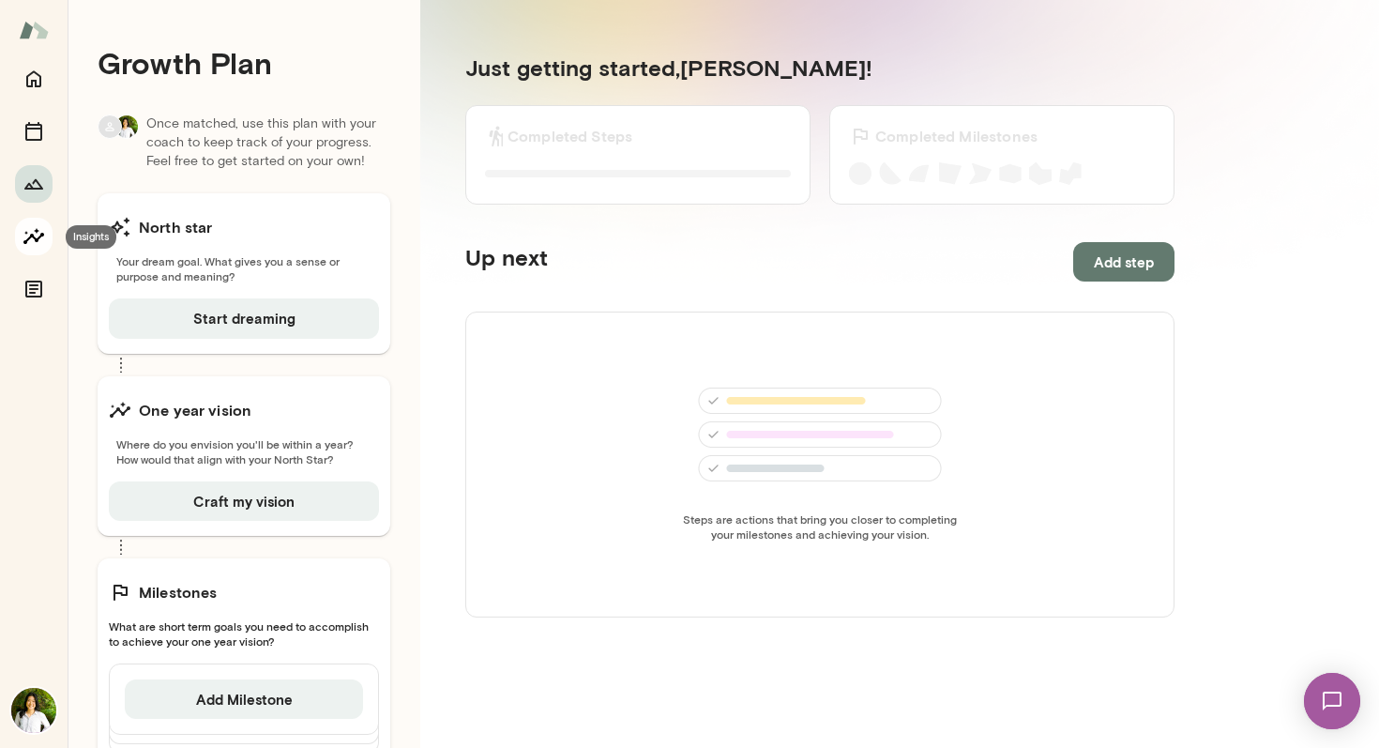
click at [38, 236] on icon "Insights" at bounding box center [34, 236] width 23 height 23
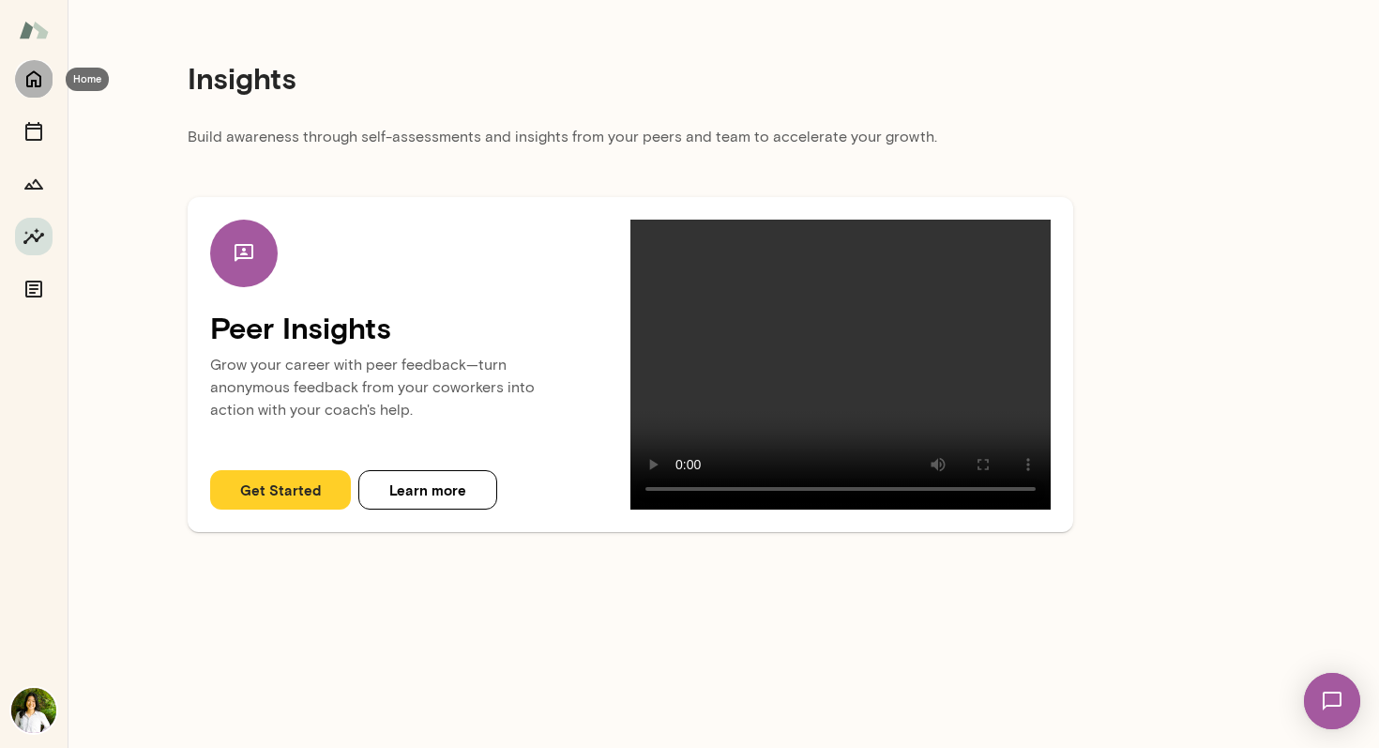
click at [44, 82] on icon "Home" at bounding box center [34, 79] width 23 height 23
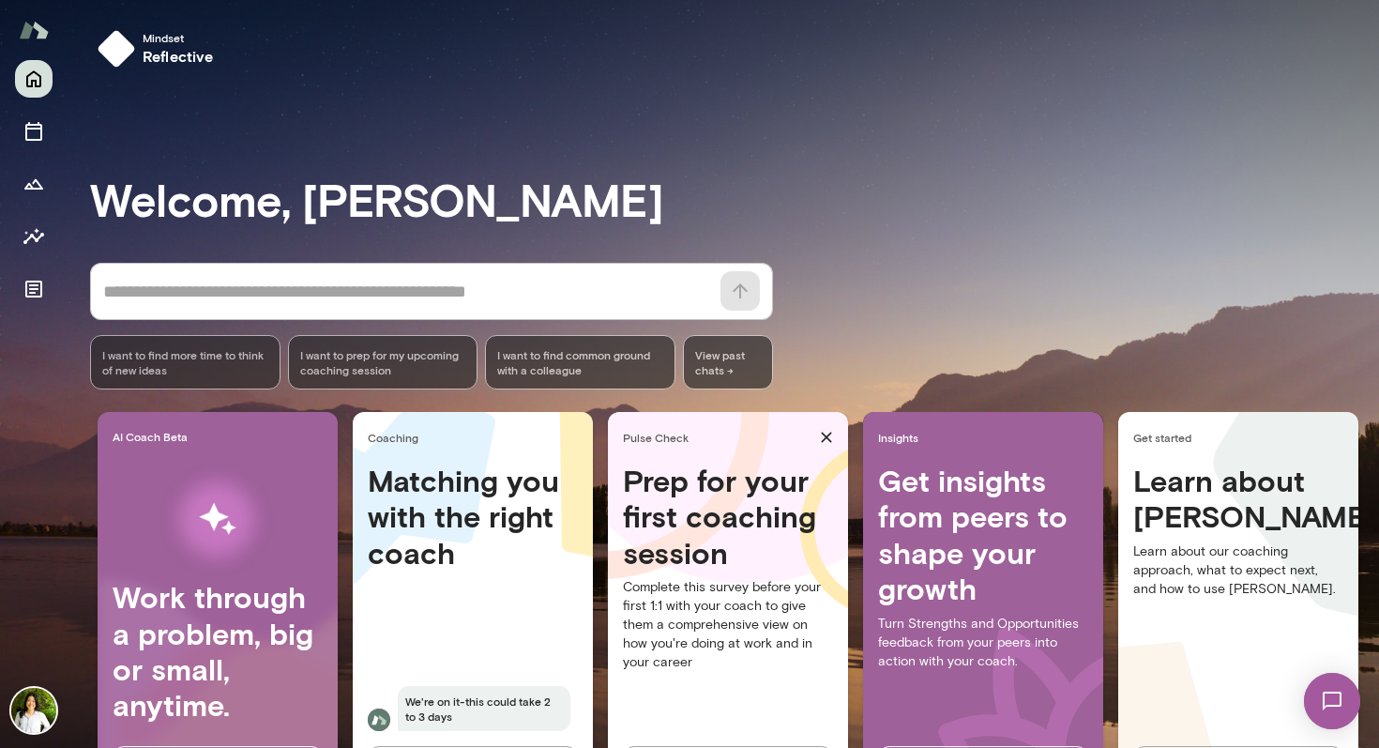
click at [37, 12] on img at bounding box center [34, 30] width 30 height 36
click at [35, 36] on img at bounding box center [34, 30] width 30 height 36
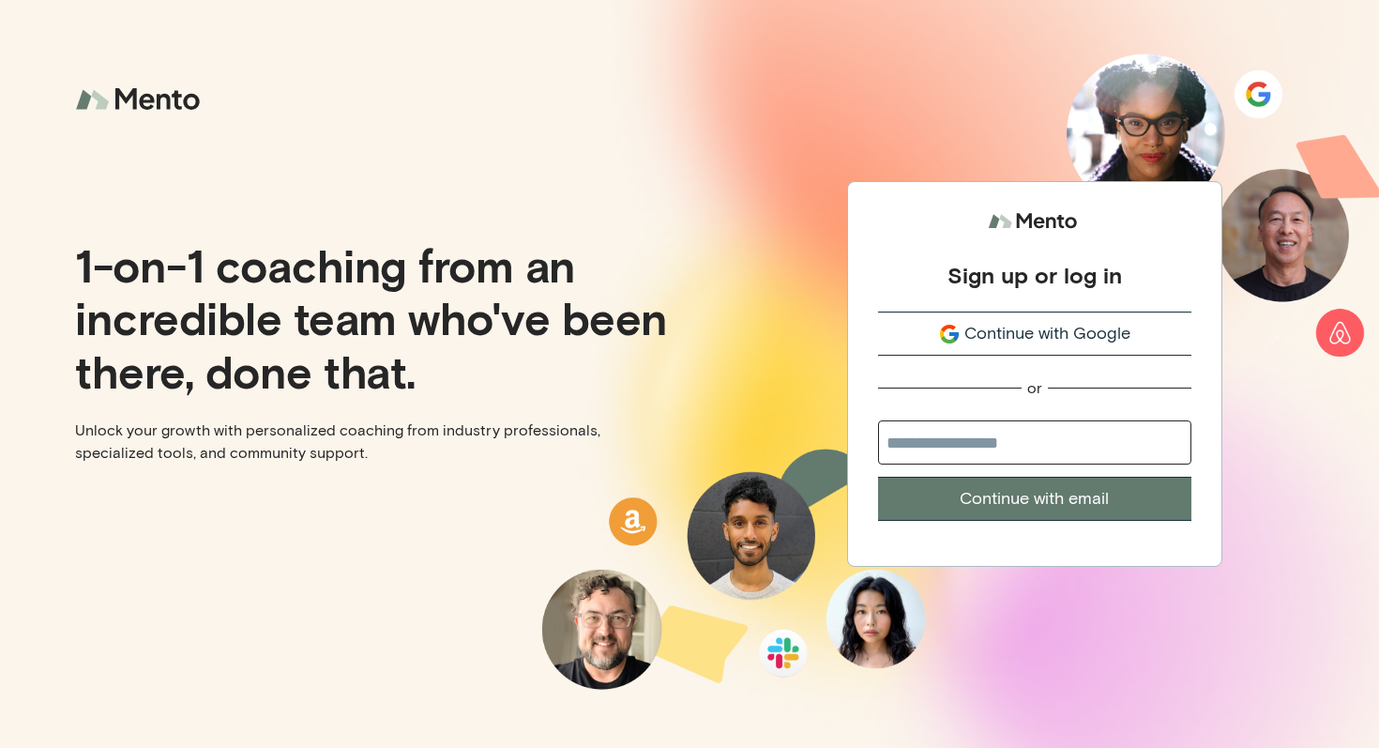
click at [492, 437] on p "Unlock your growth with personalized coaching from industry professionals, spec…" at bounding box center [374, 441] width 599 height 45
